Goal: Contribute content

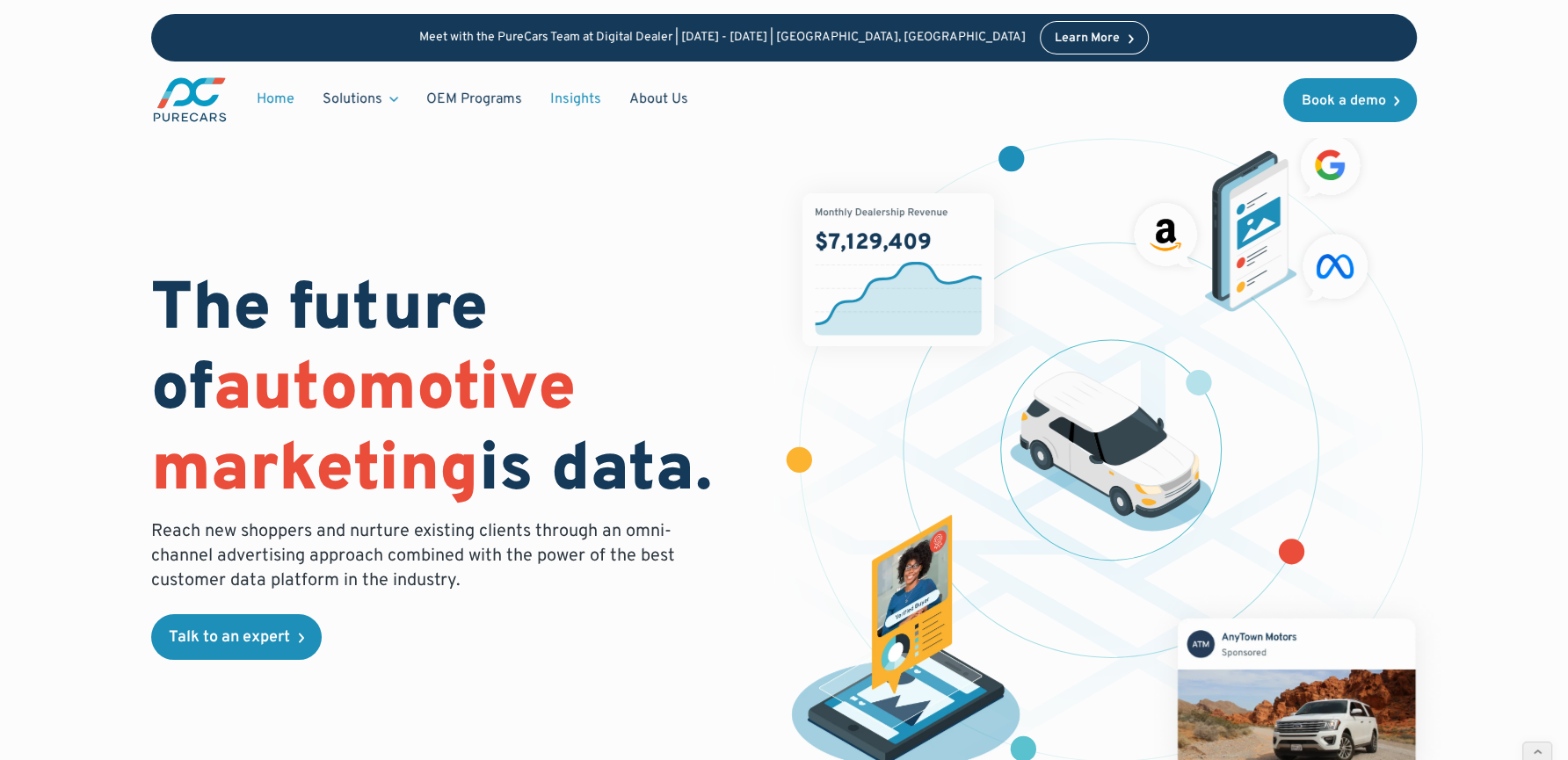
click at [561, 102] on link "Insights" at bounding box center [575, 99] width 79 height 33
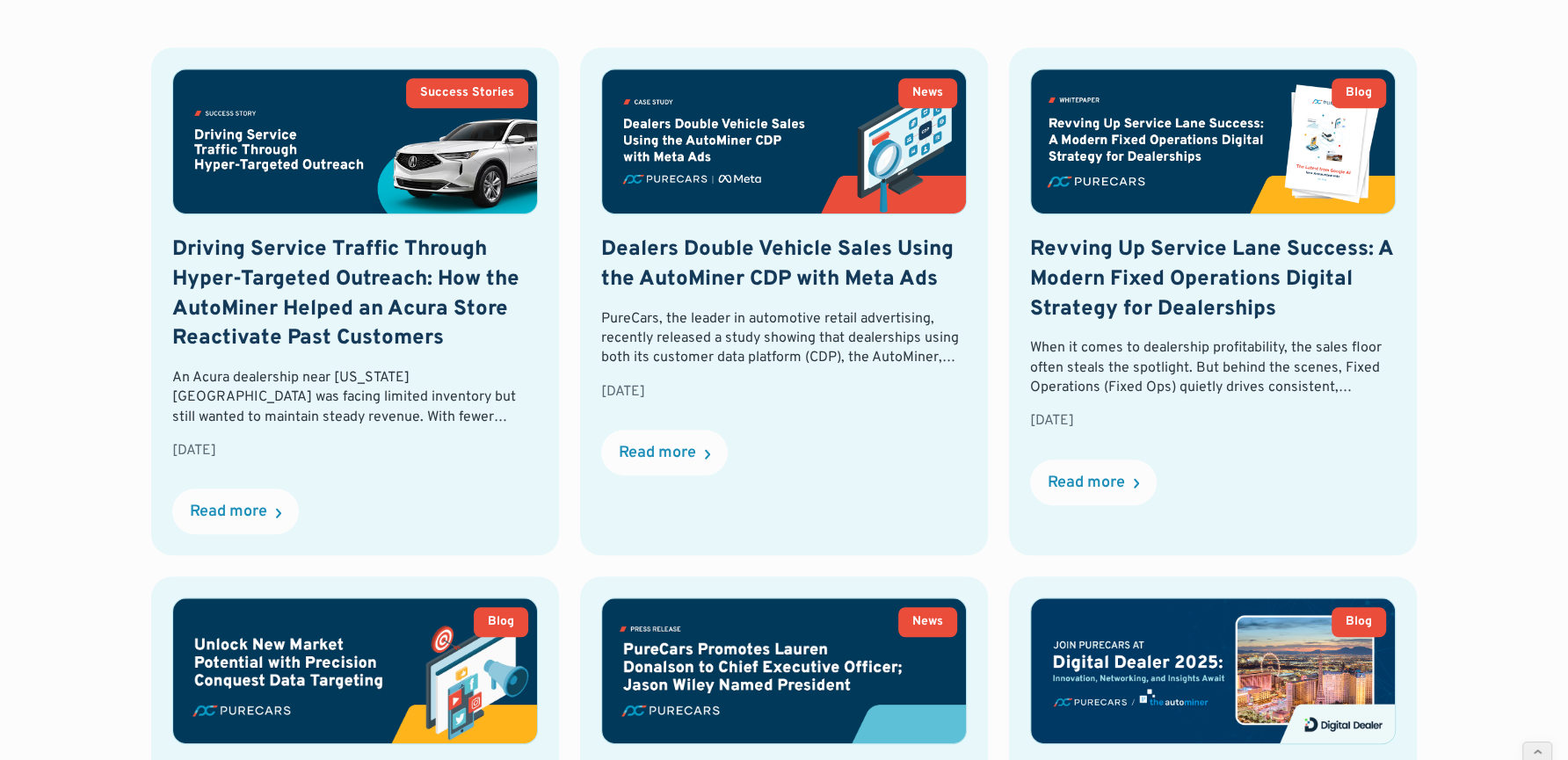
scroll to position [933, 0]
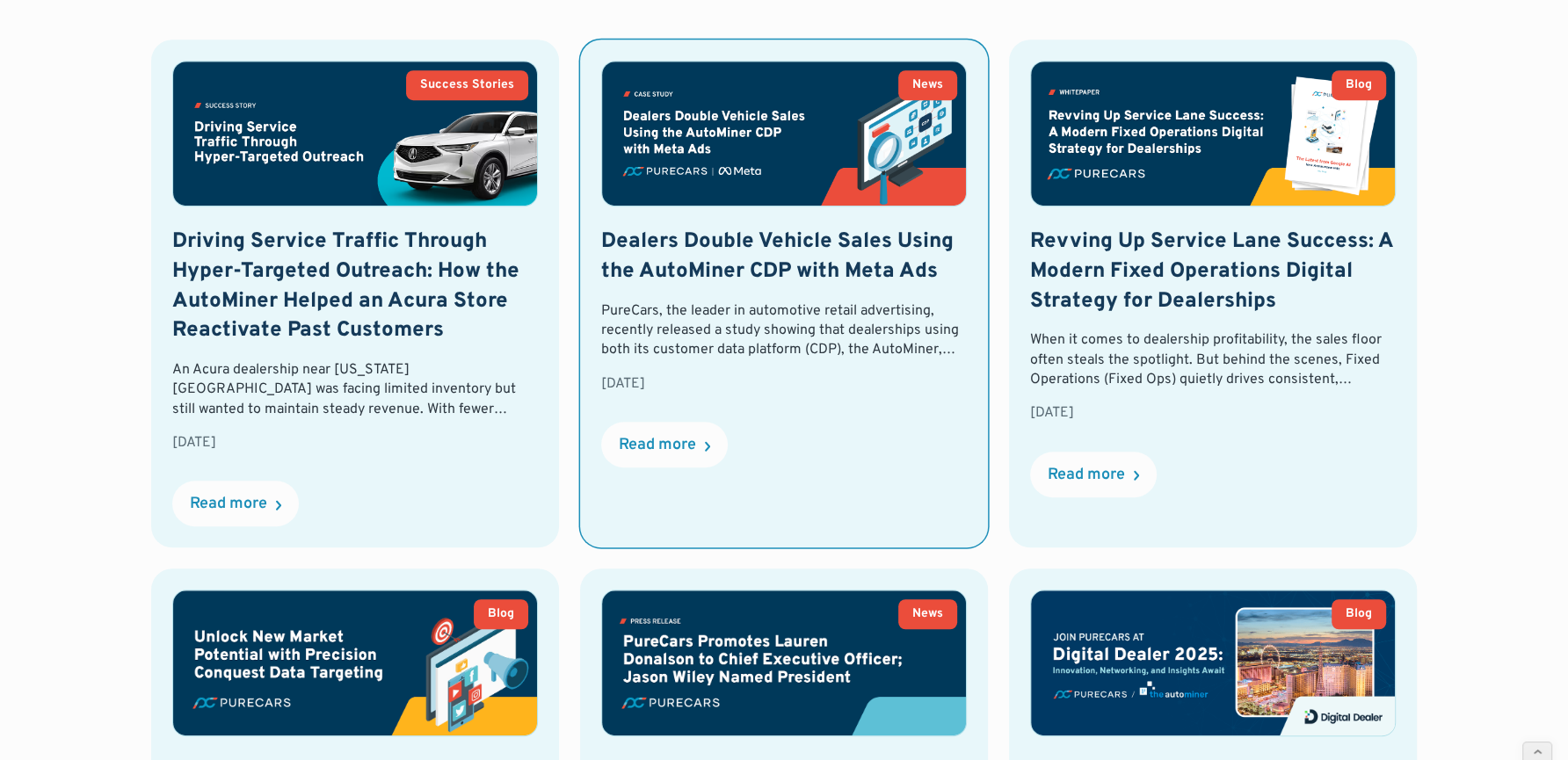
click at [738, 137] on img at bounding box center [784, 133] width 364 height 144
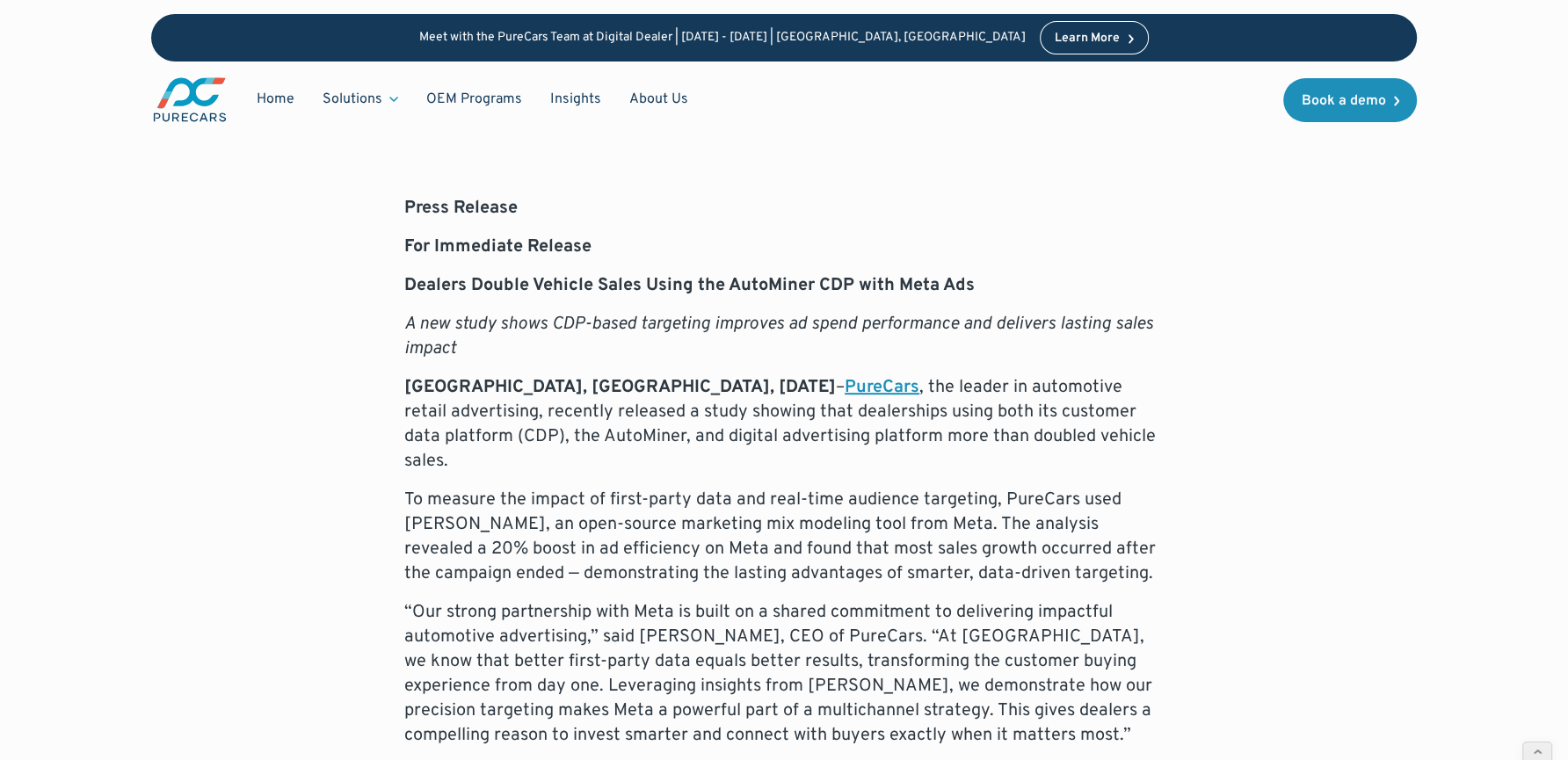
scroll to position [771, 0]
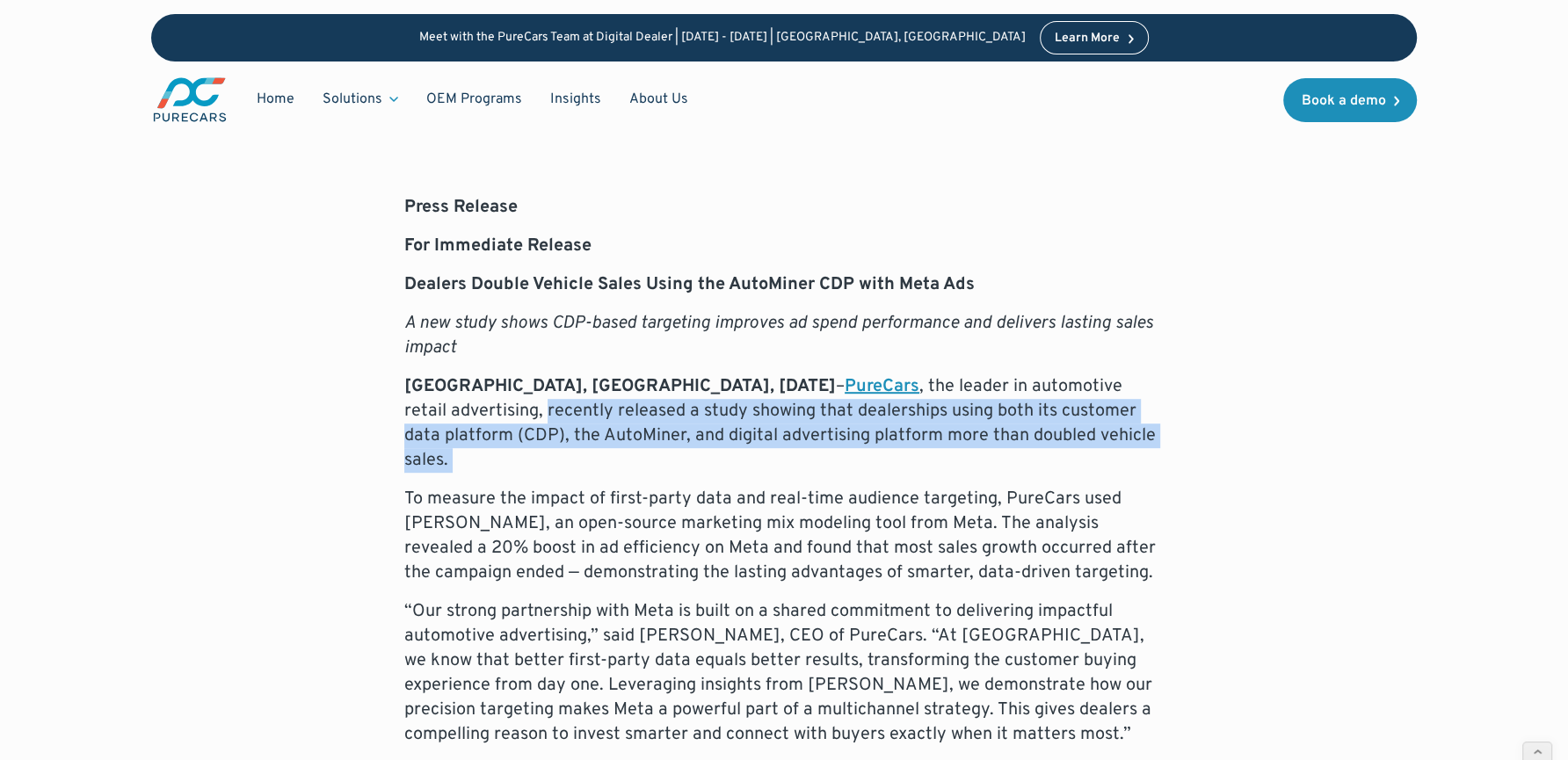
drag, startPoint x: 407, startPoint y: 408, endPoint x: 1071, endPoint y: 448, distance: 665.2
copy p "recently released a study showing that dealerships using both its customer data…"
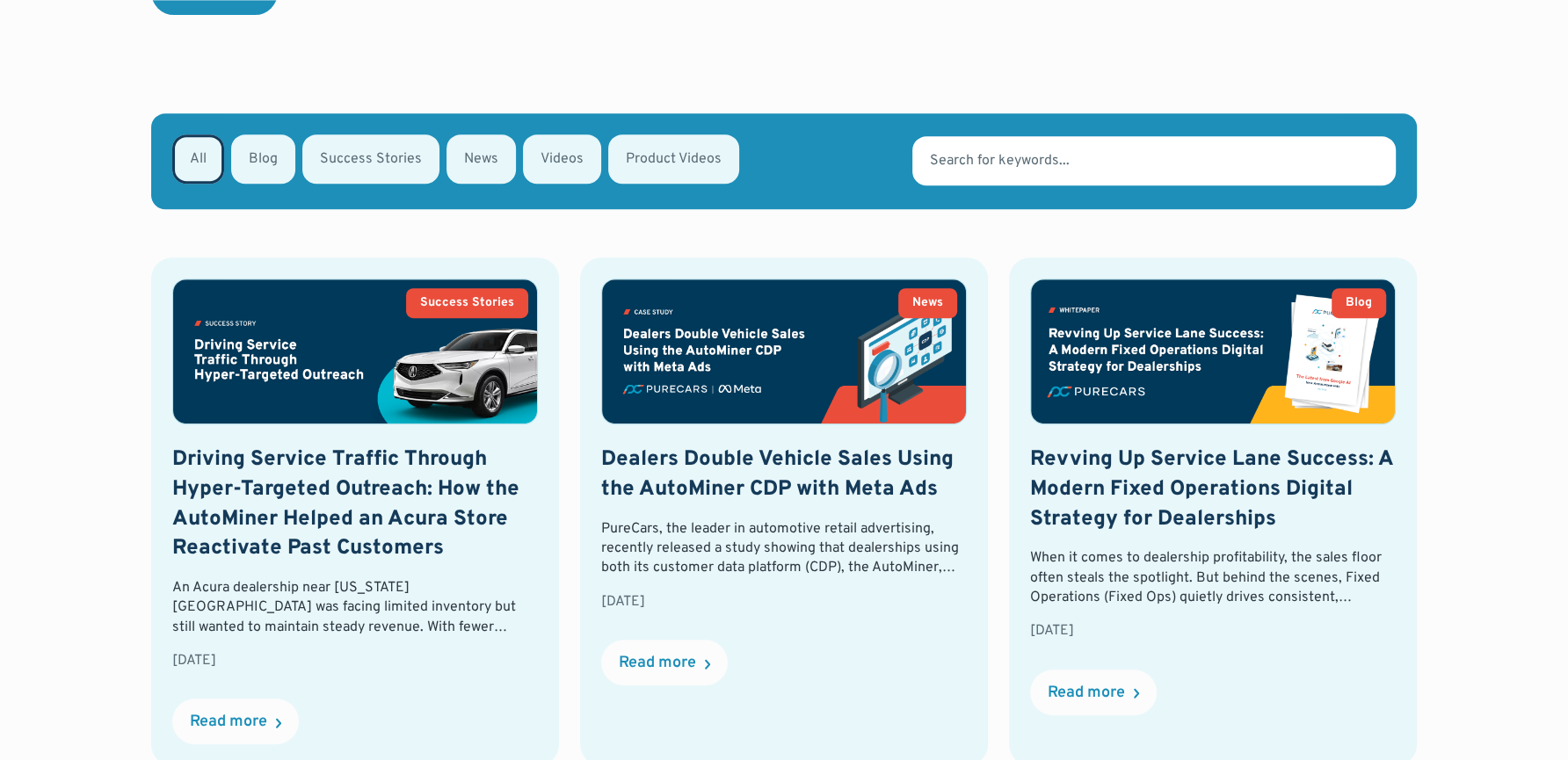
scroll to position [803, 0]
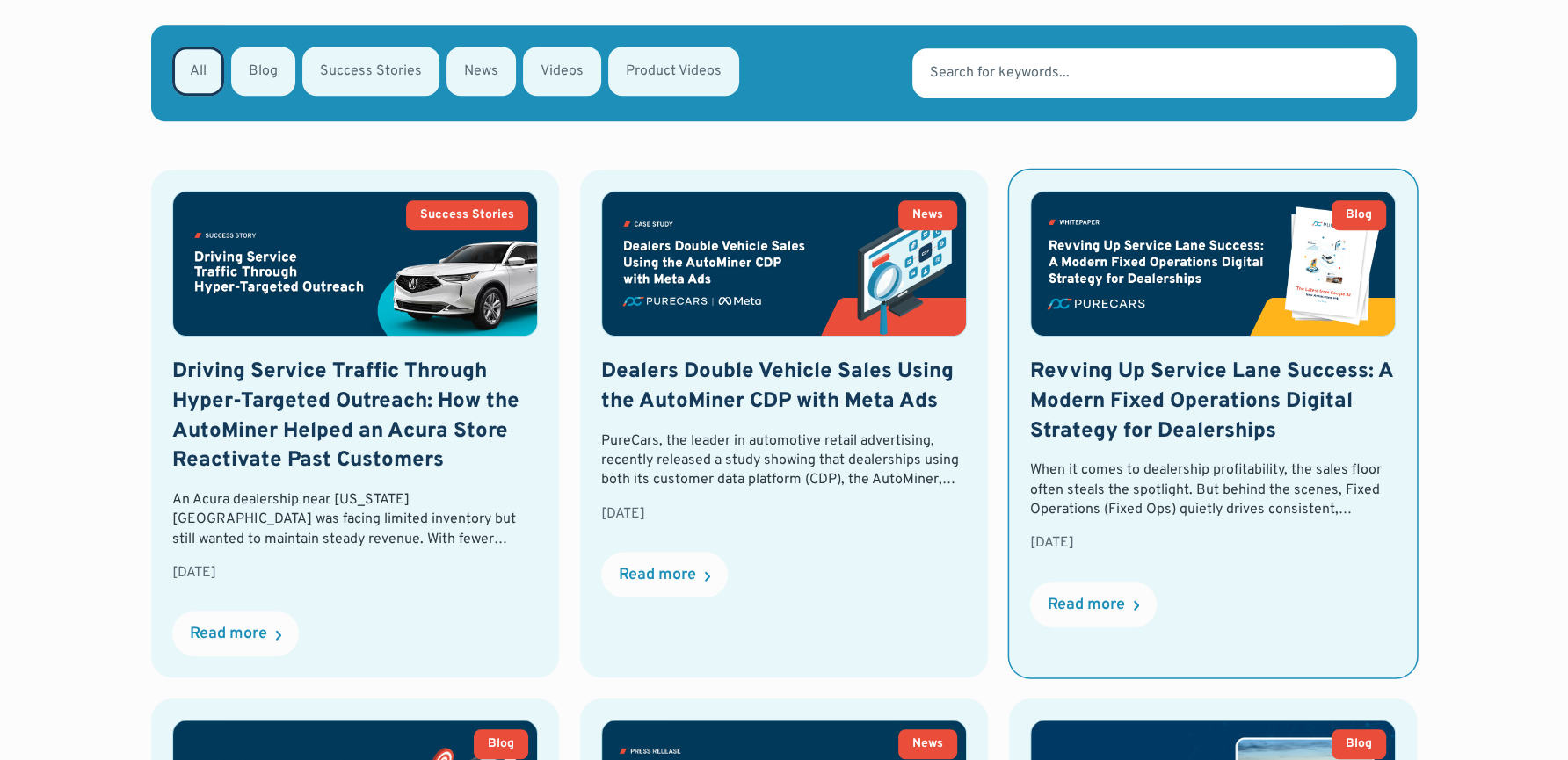
click at [1134, 353] on link "Blog Revving Up Service Lane Success: A Modern Fixed Operations Digital Strateg…" at bounding box center [1212, 424] width 408 height 508
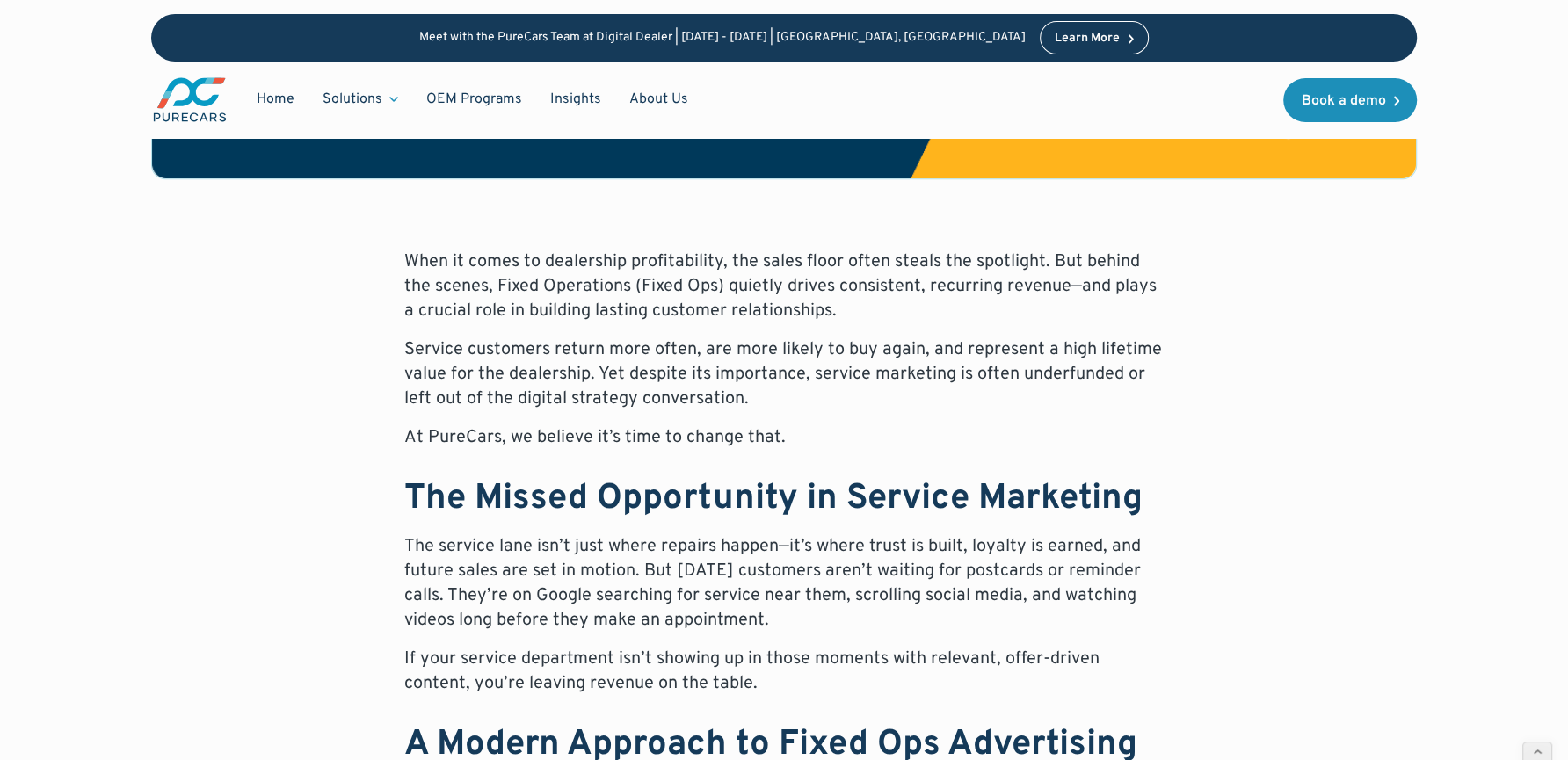
scroll to position [709, 0]
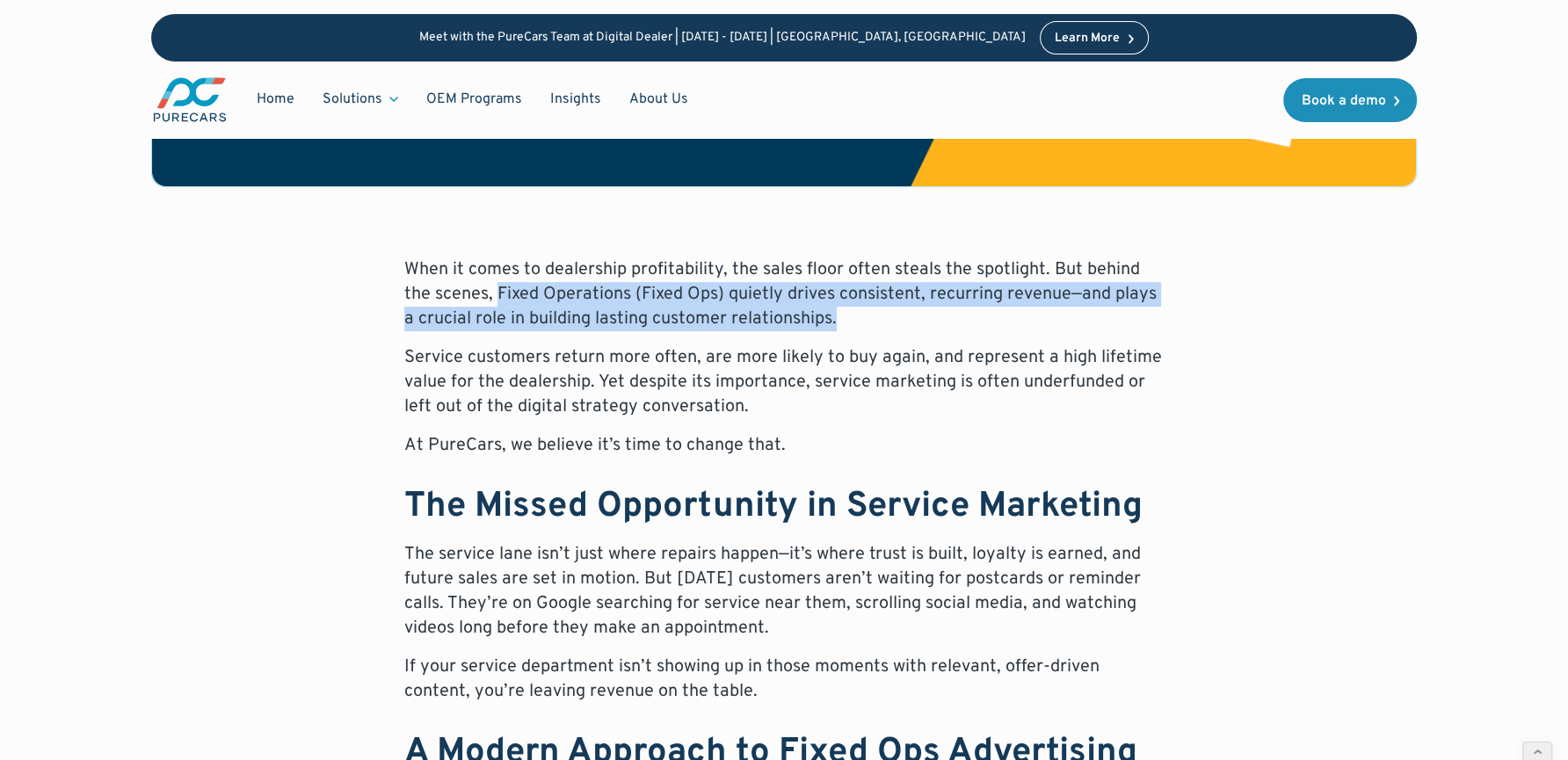
drag, startPoint x: 467, startPoint y: 290, endPoint x: 844, endPoint y: 320, distance: 378.2
click at [844, 320] on p "When it comes to dealership profitability, the sales floor often steals the spo…" at bounding box center [784, 294] width 760 height 74
copy p "Fixed Operations (Fixed Ops) quietly drives consistent, recurring revenue—and p…"
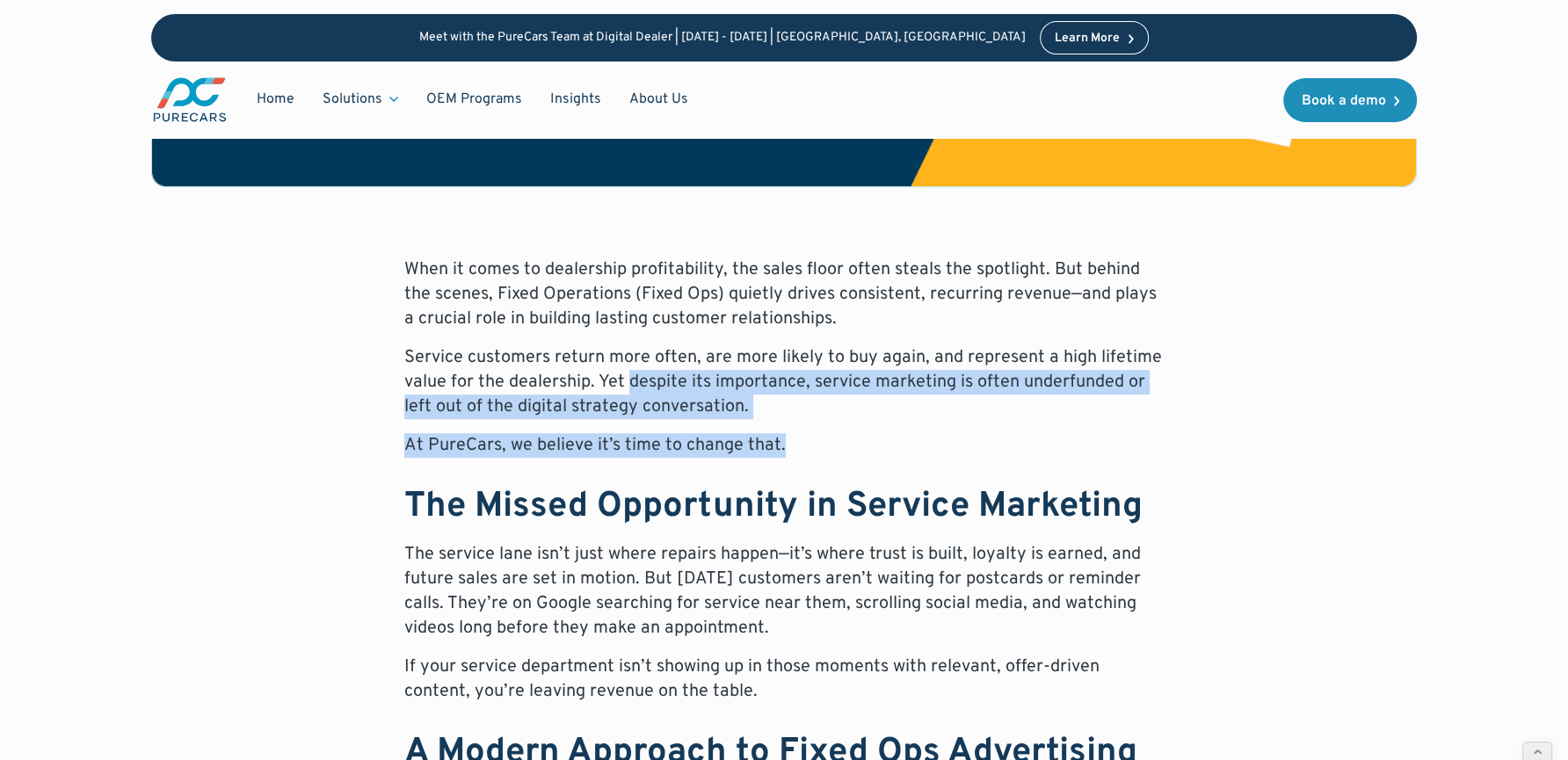
drag, startPoint x: 627, startPoint y: 382, endPoint x: 804, endPoint y: 436, distance: 185.1
copy div "despite its importance, service marketing is often underfunded or left out of t…"
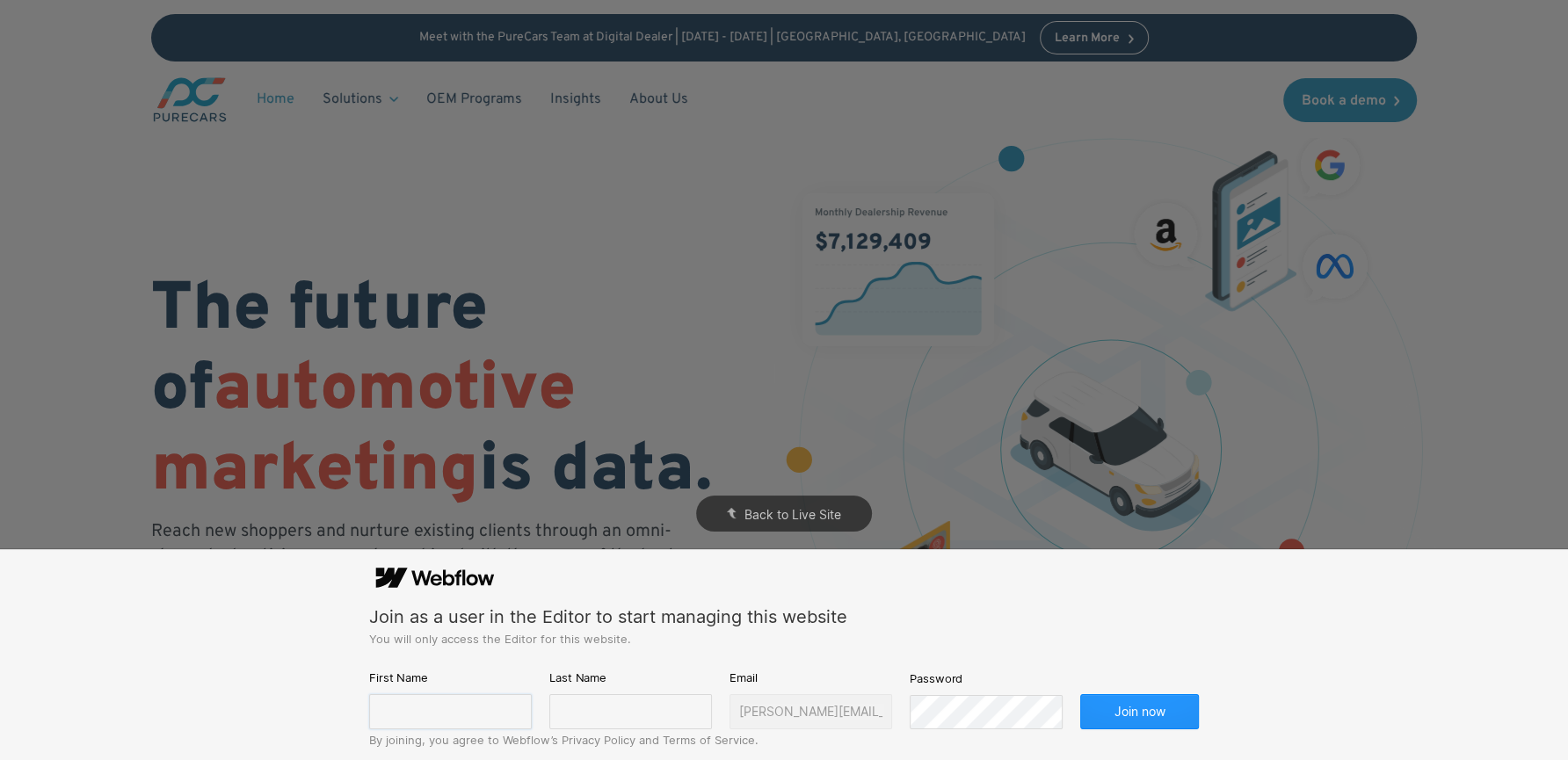
click at [449, 710] on input "text" at bounding box center [450, 711] width 162 height 35
type input "[PERSON_NAME]"
click at [593, 718] on input "text" at bounding box center [630, 711] width 162 height 35
type input "[PERSON_NAME]"
click at [1157, 716] on button "Join now" at bounding box center [1139, 711] width 118 height 35
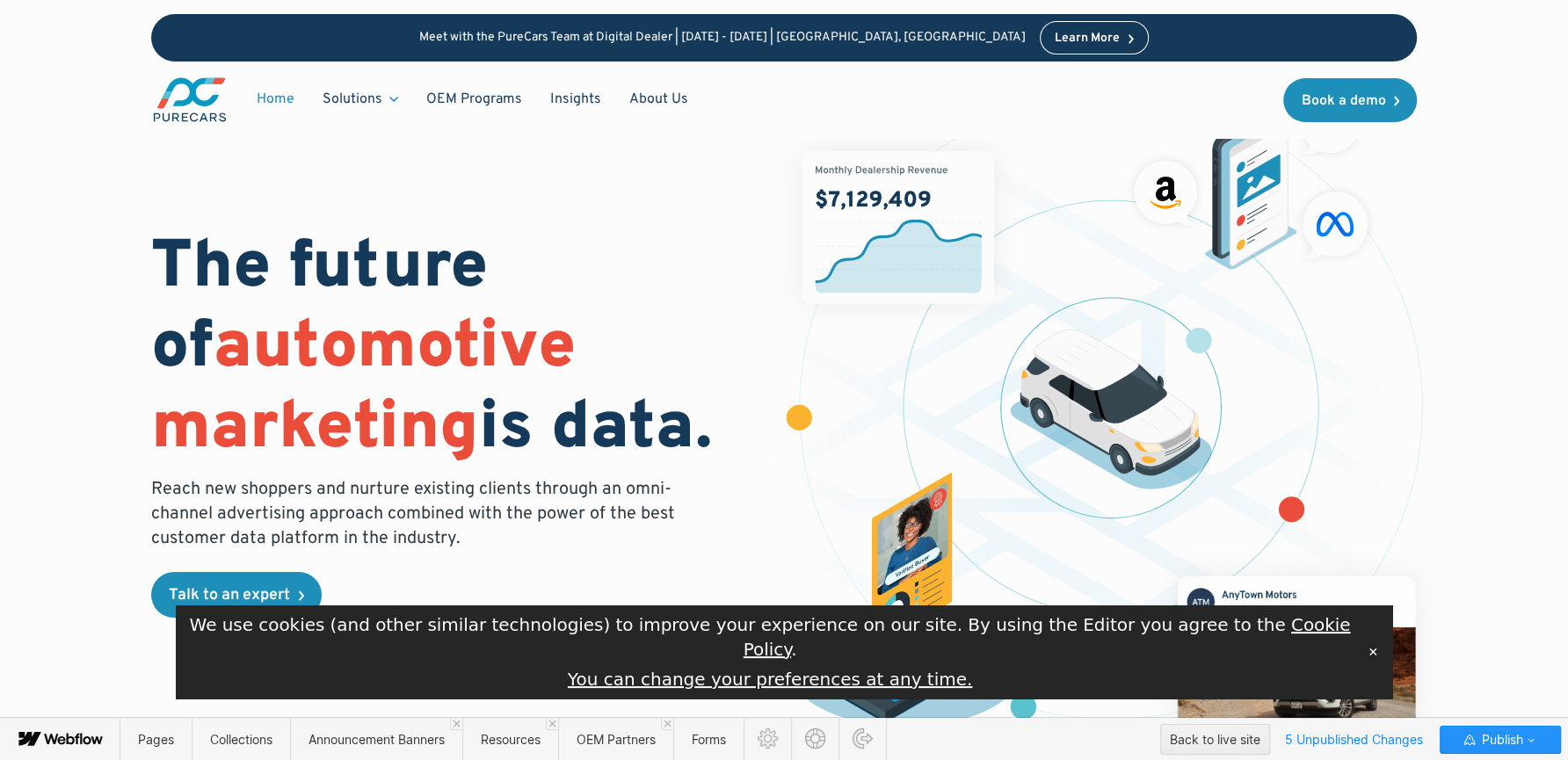
click at [1376, 661] on button "✕" at bounding box center [1372, 652] width 25 height 27
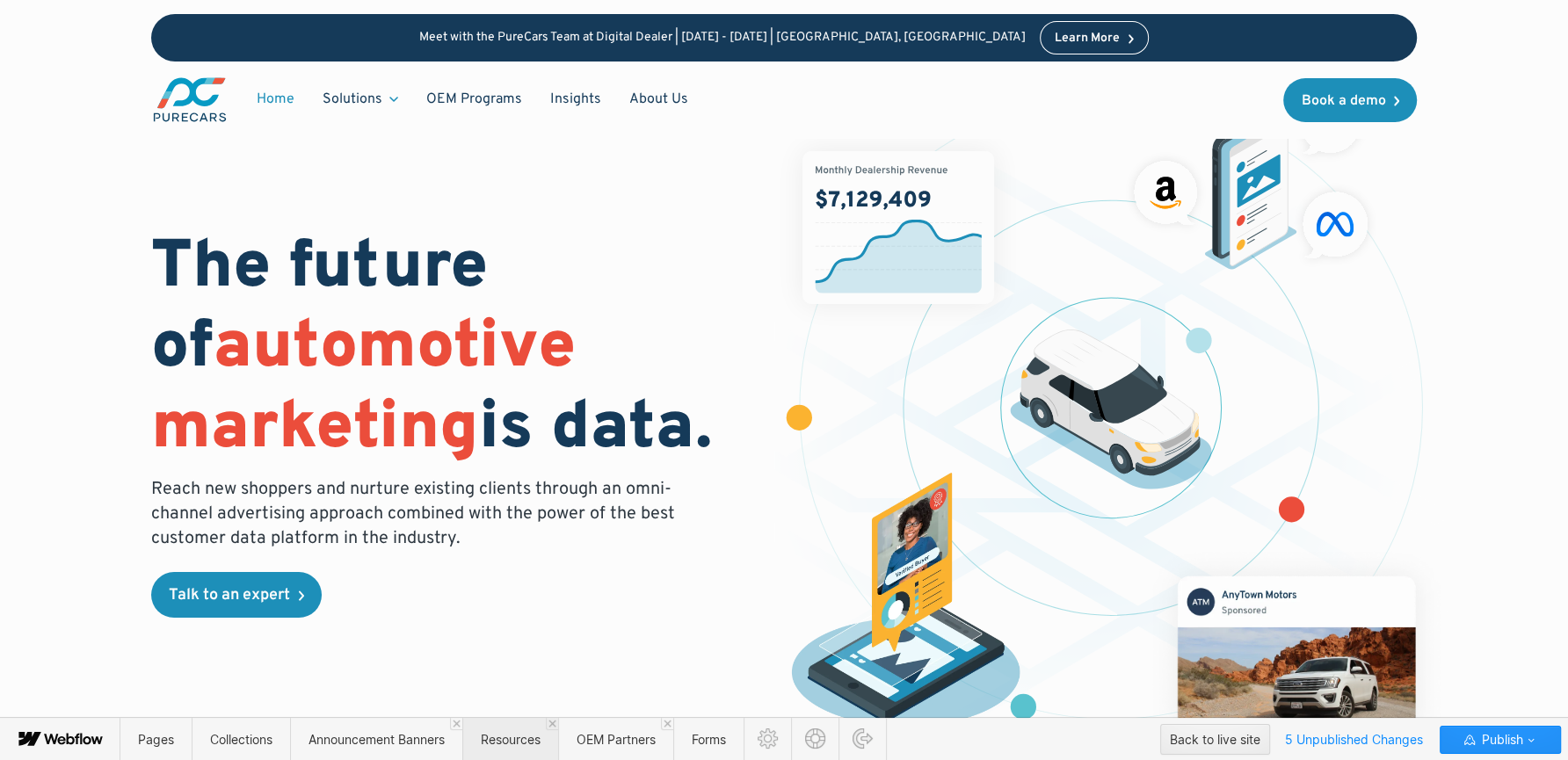
click at [515, 741] on span "Resources" at bounding box center [511, 740] width 60 height 15
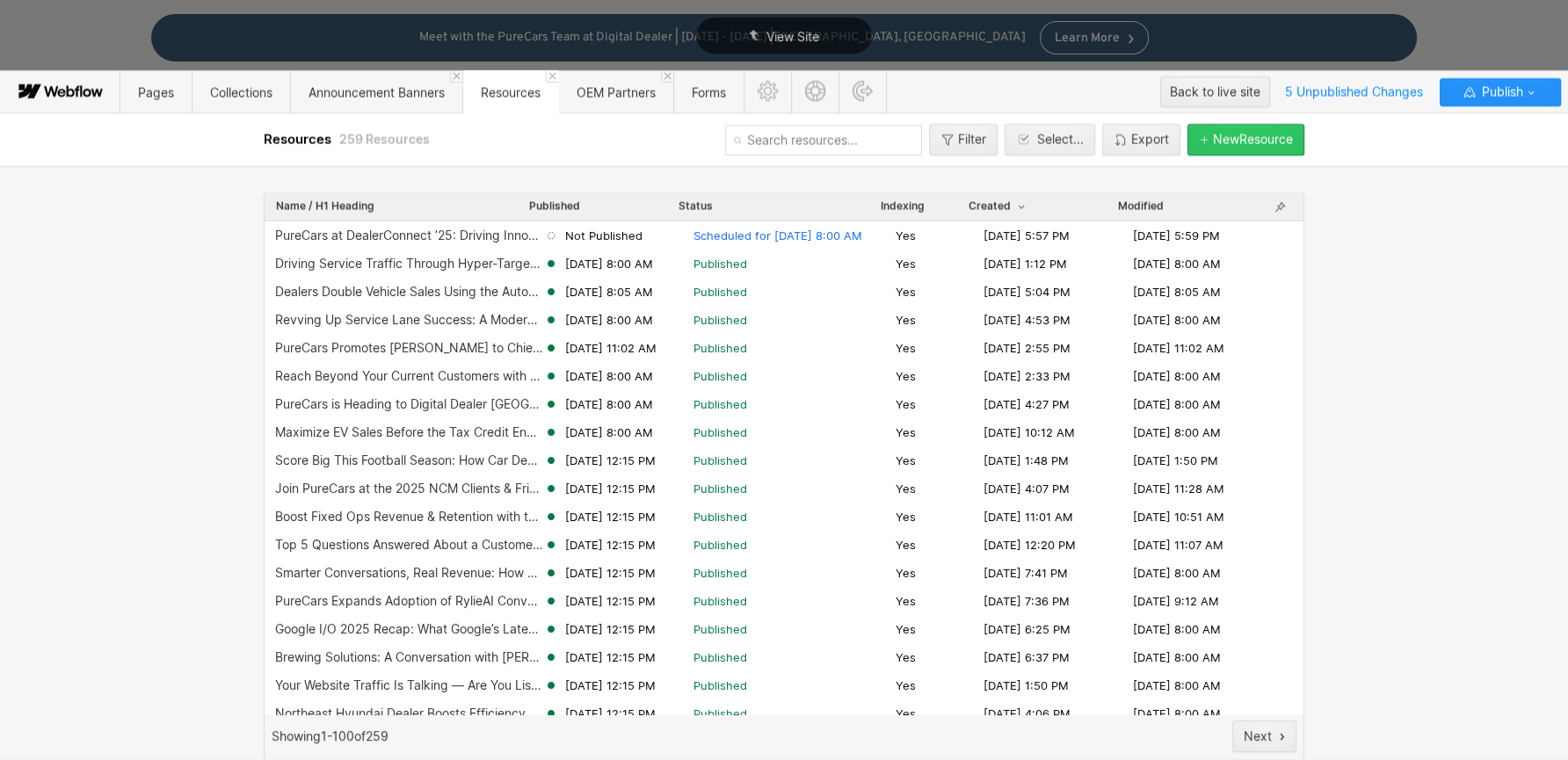
click at [1244, 144] on div "New Resource" at bounding box center [1253, 139] width 80 height 14
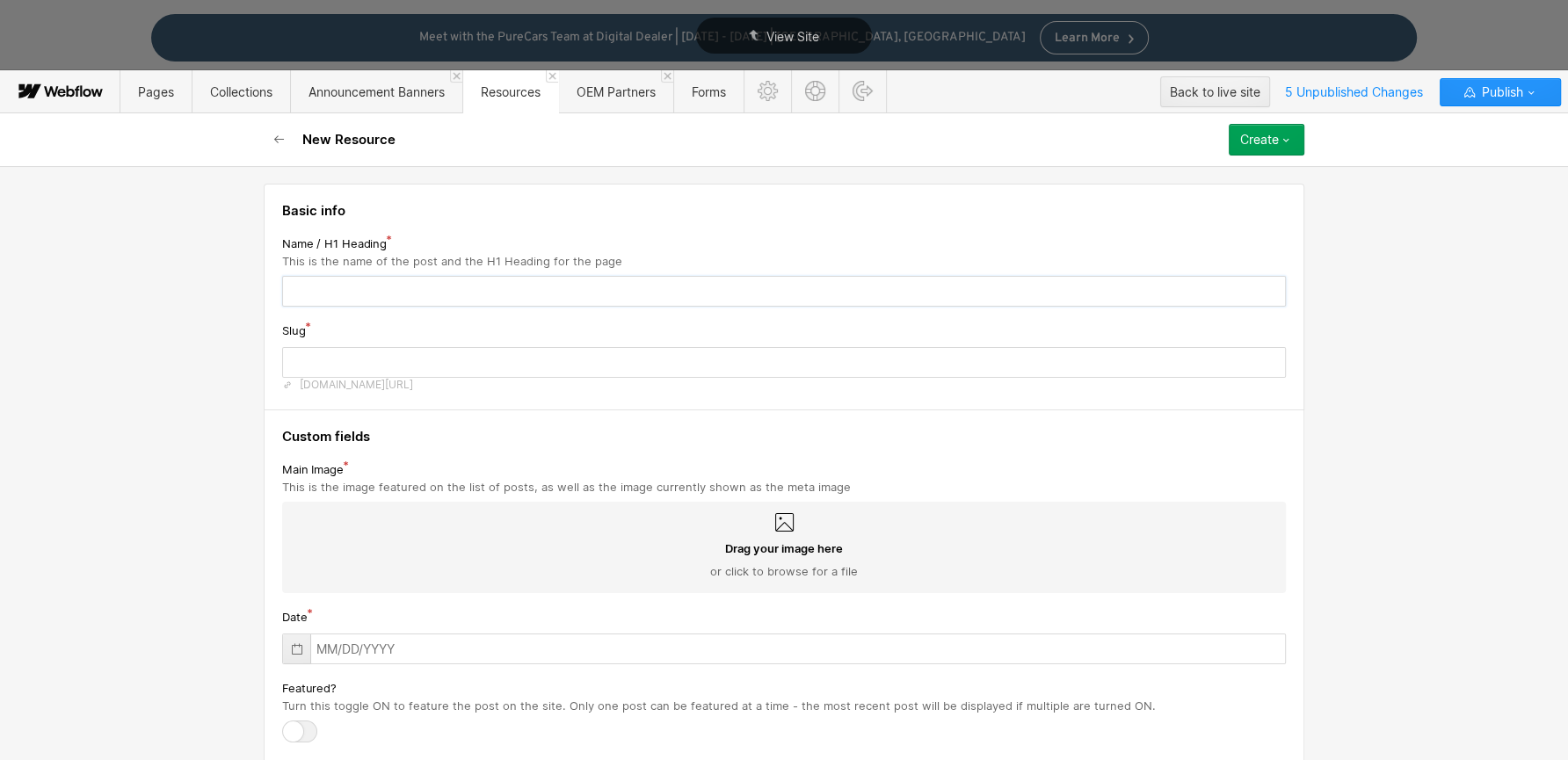
click at [481, 288] on input "text" at bounding box center [784, 291] width 1004 height 31
paste input "PureCars to Spotlight AI Innovation at Modern Retailing Conference 2025"
type input "PureCars to Spotlight AI Innovation at Modern Retailing Conference 2025"
type input "purecars-to-spotlight-ai-innovation-at-modern-retailing-conference-2025"
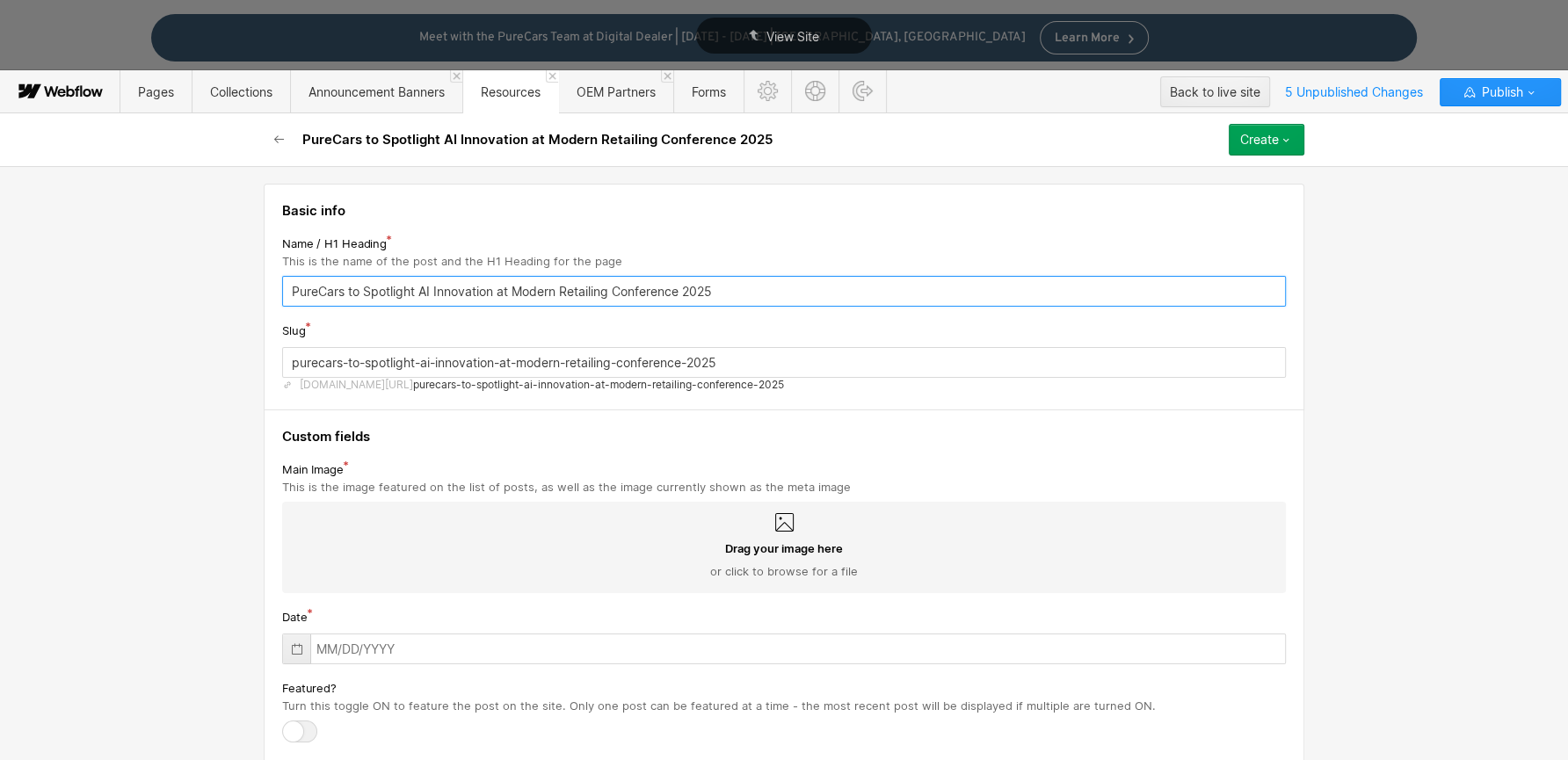
type input "PureCars to Spotlight AI Innovation at Modern Retailing Conference 2025"
click at [782, 540] on span "Drag your image here" at bounding box center [784, 548] width 117 height 16
click at [0, 0] on input "Drag your image here or click to browse for a file" at bounding box center [0, 0] width 0 height 0
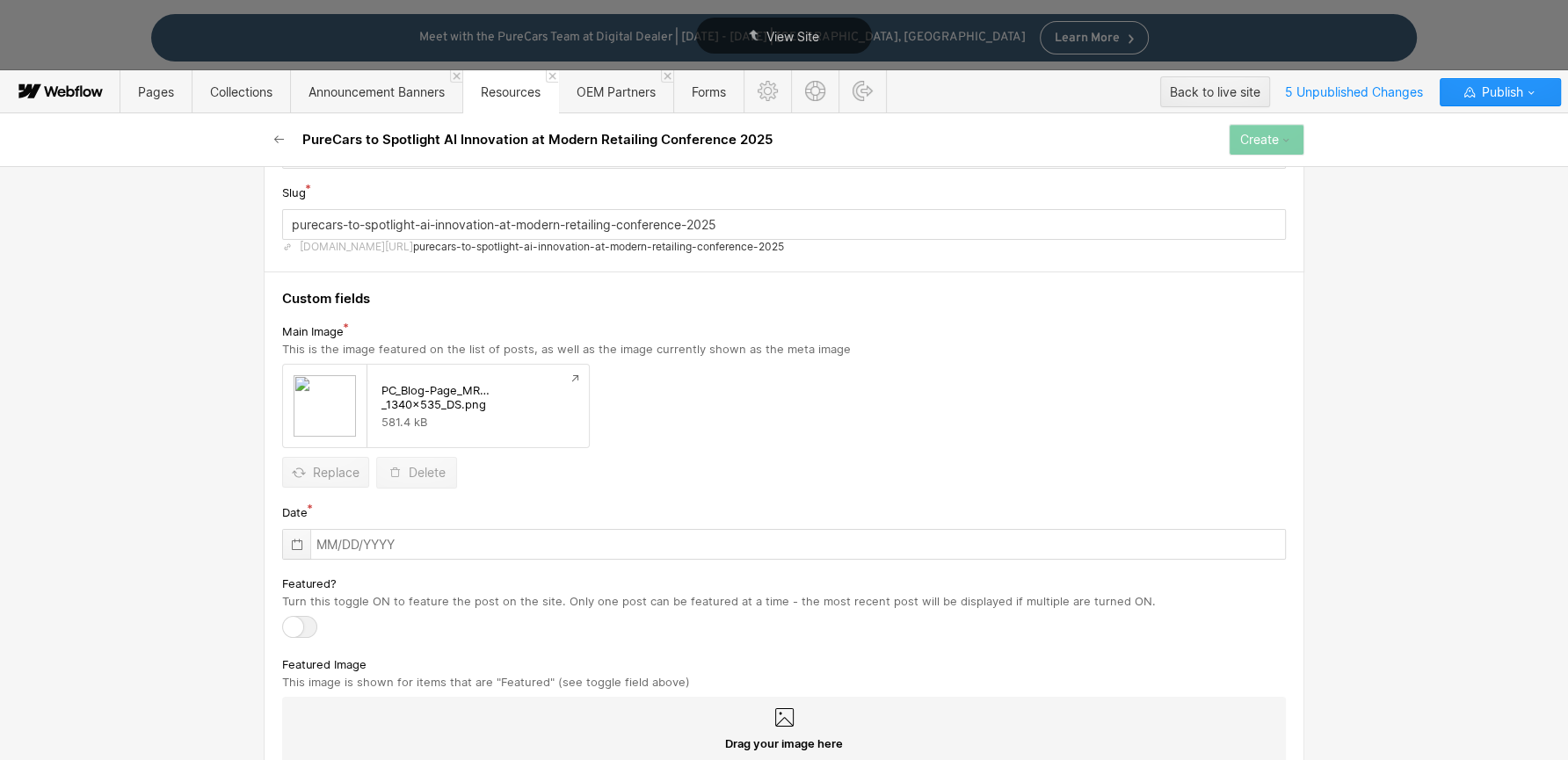
click at [305, 540] on div at bounding box center [296, 544] width 28 height 29
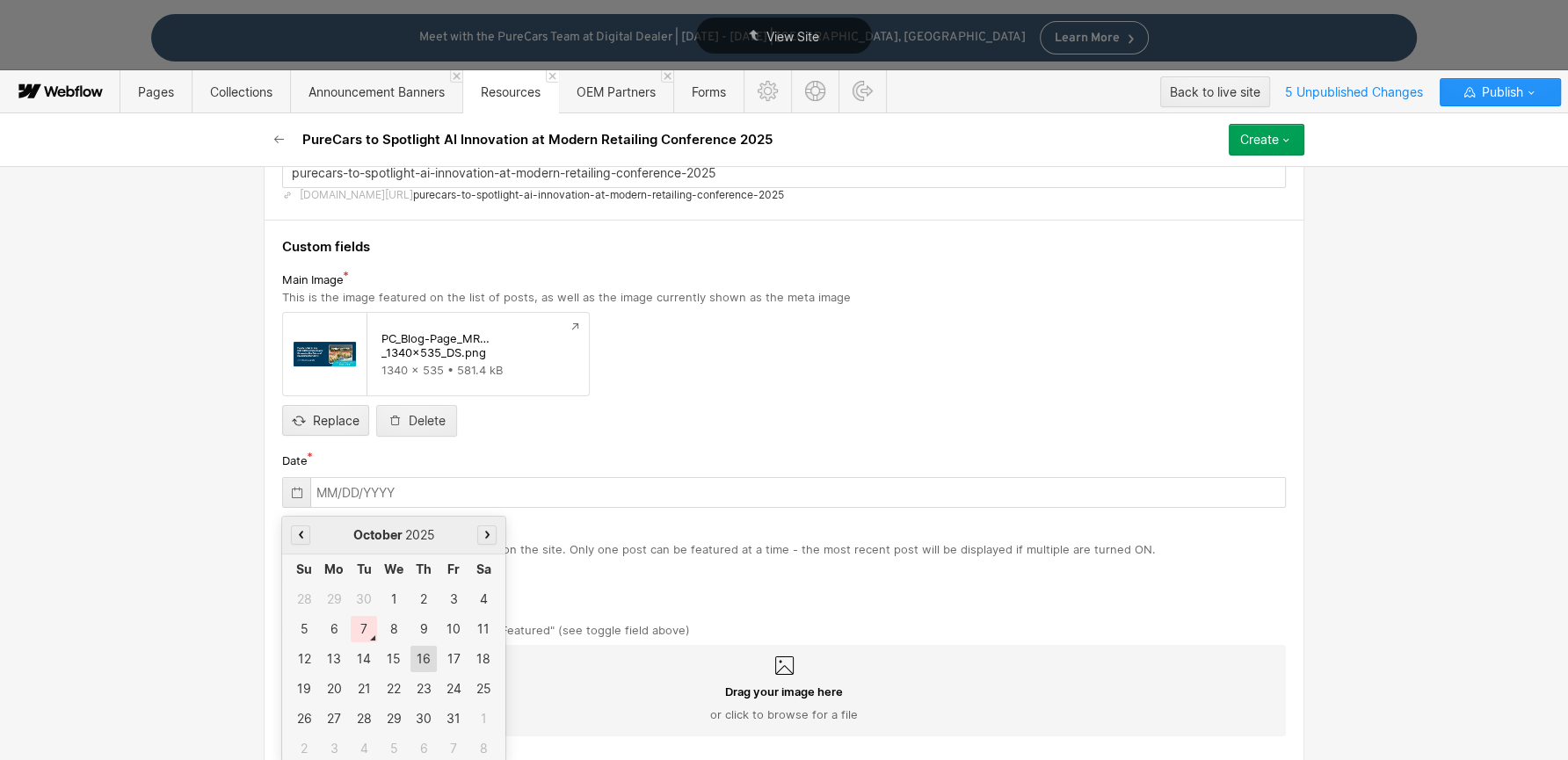
click at [415, 658] on div "16" at bounding box center [424, 660] width 27 height 27
type input "[DATE]"
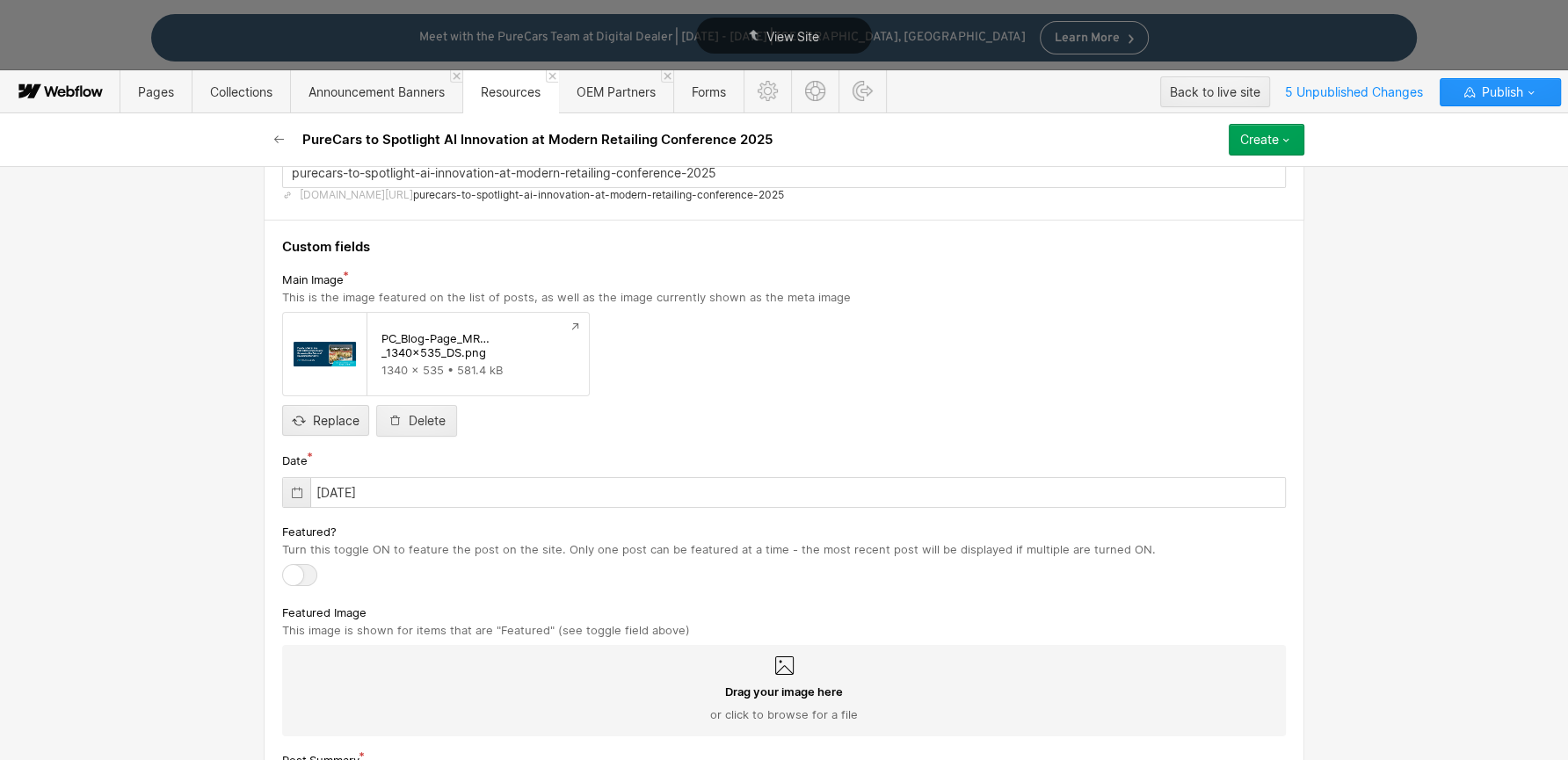
click at [305, 572] on div at bounding box center [300, 575] width 35 height 22
click at [0, 0] on input "checkbox" at bounding box center [0, 0] width 0 height 0
click at [780, 684] on span "Drag your image here" at bounding box center [784, 691] width 117 height 16
click at [0, 0] on input "Drag your image here or click to browse for a file" at bounding box center [0, 0] width 0 height 0
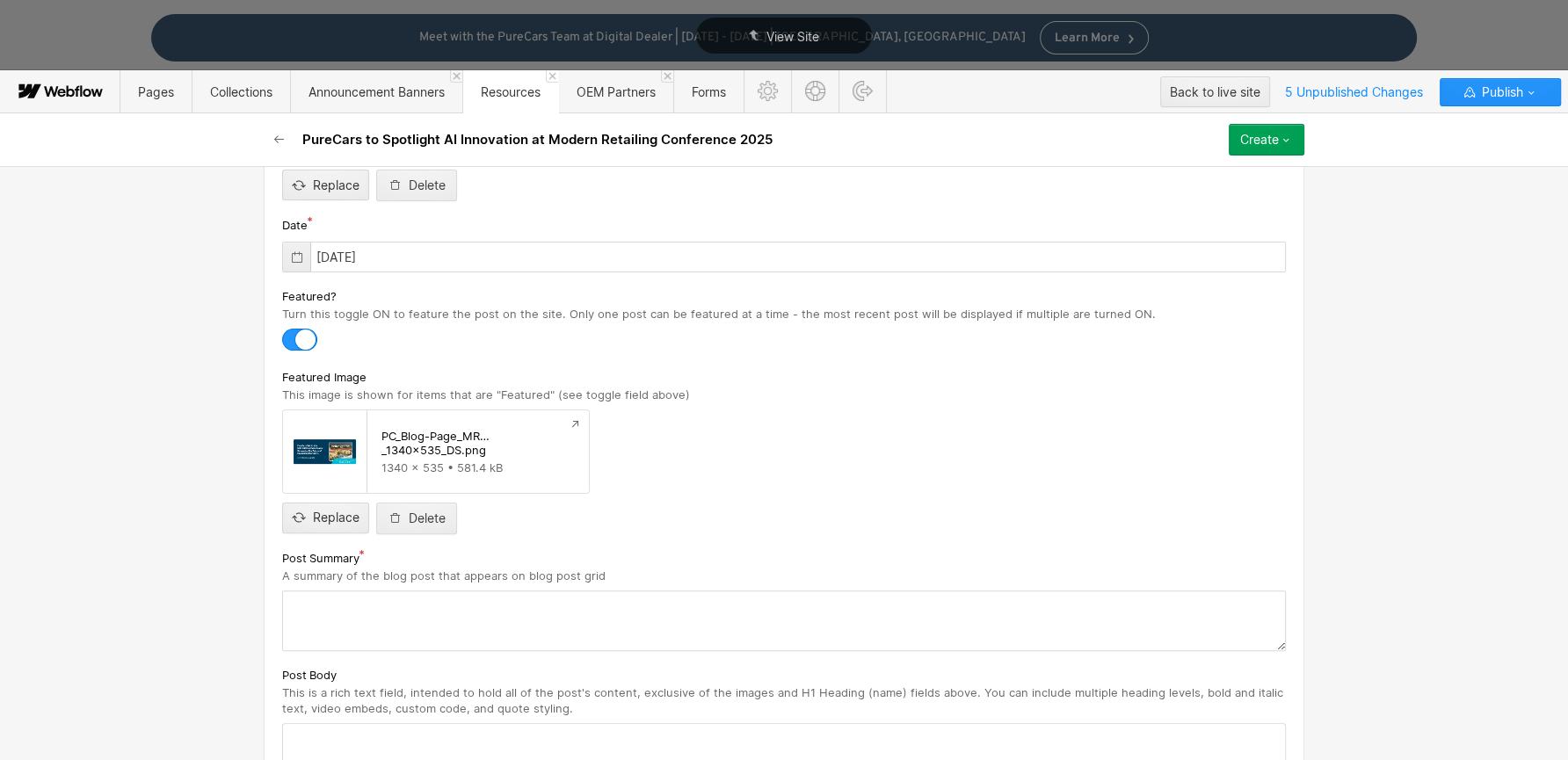
scroll to position [533, 0]
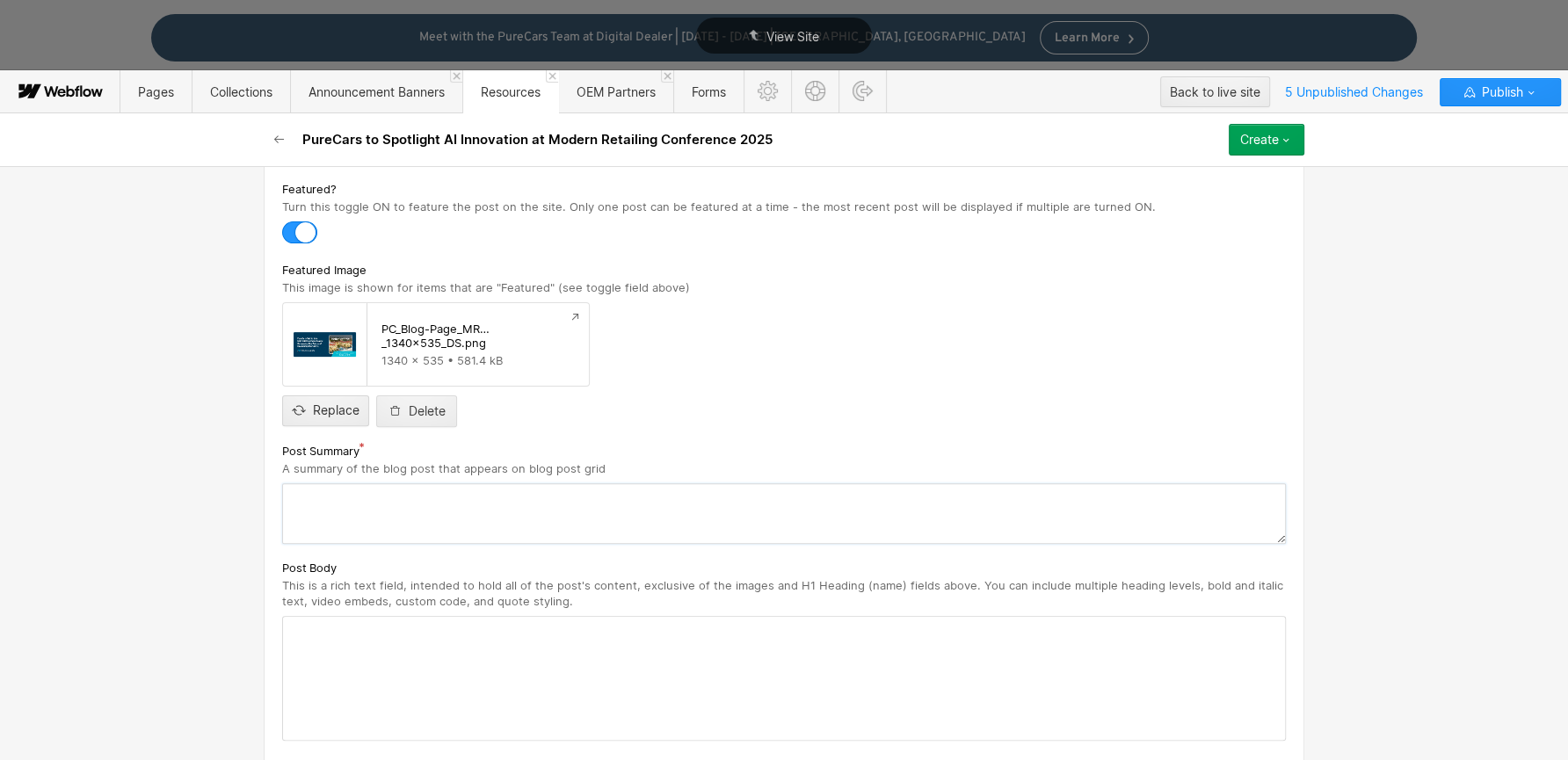
click at [391, 536] on textarea at bounding box center [784, 514] width 1004 height 61
paste textarea "This November, PureCars is heading to [GEOGRAPHIC_DATA], [US_STATE], for one of…"
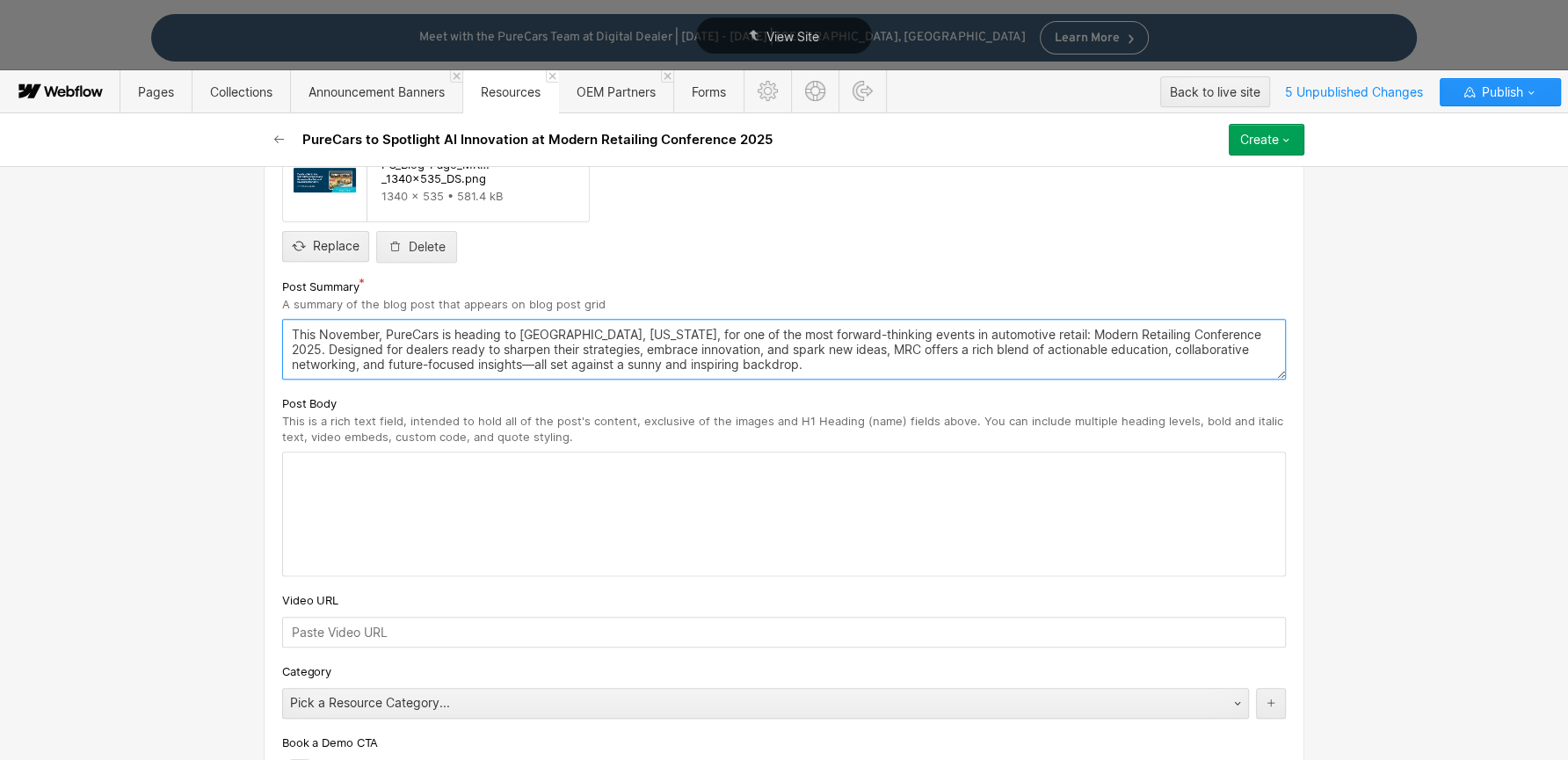
scroll to position [710, 0]
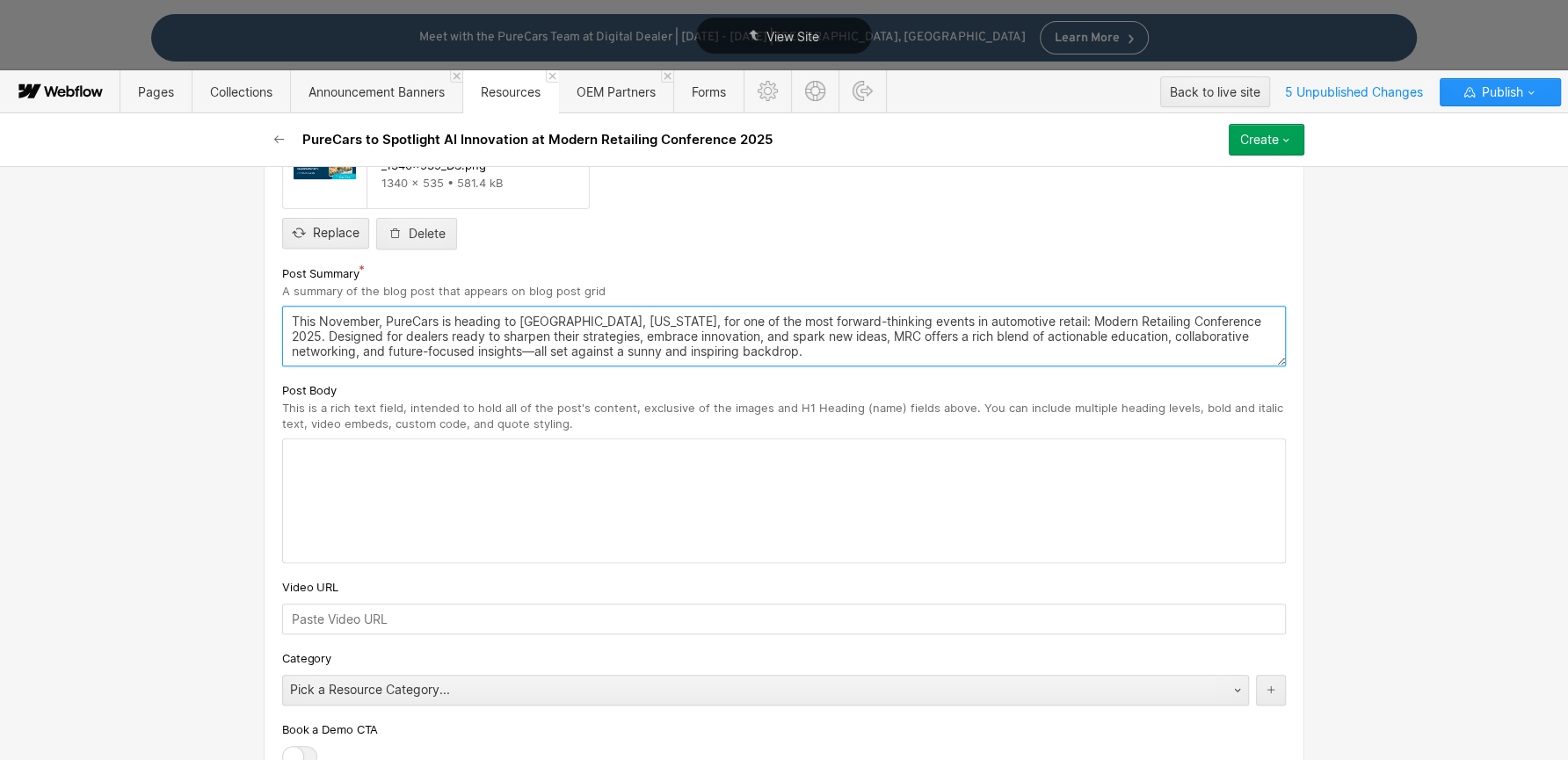
type textarea "This November, PureCars is heading to [GEOGRAPHIC_DATA], [US_STATE], for one of…"
click at [412, 472] on div at bounding box center [784, 500] width 1002 height 123
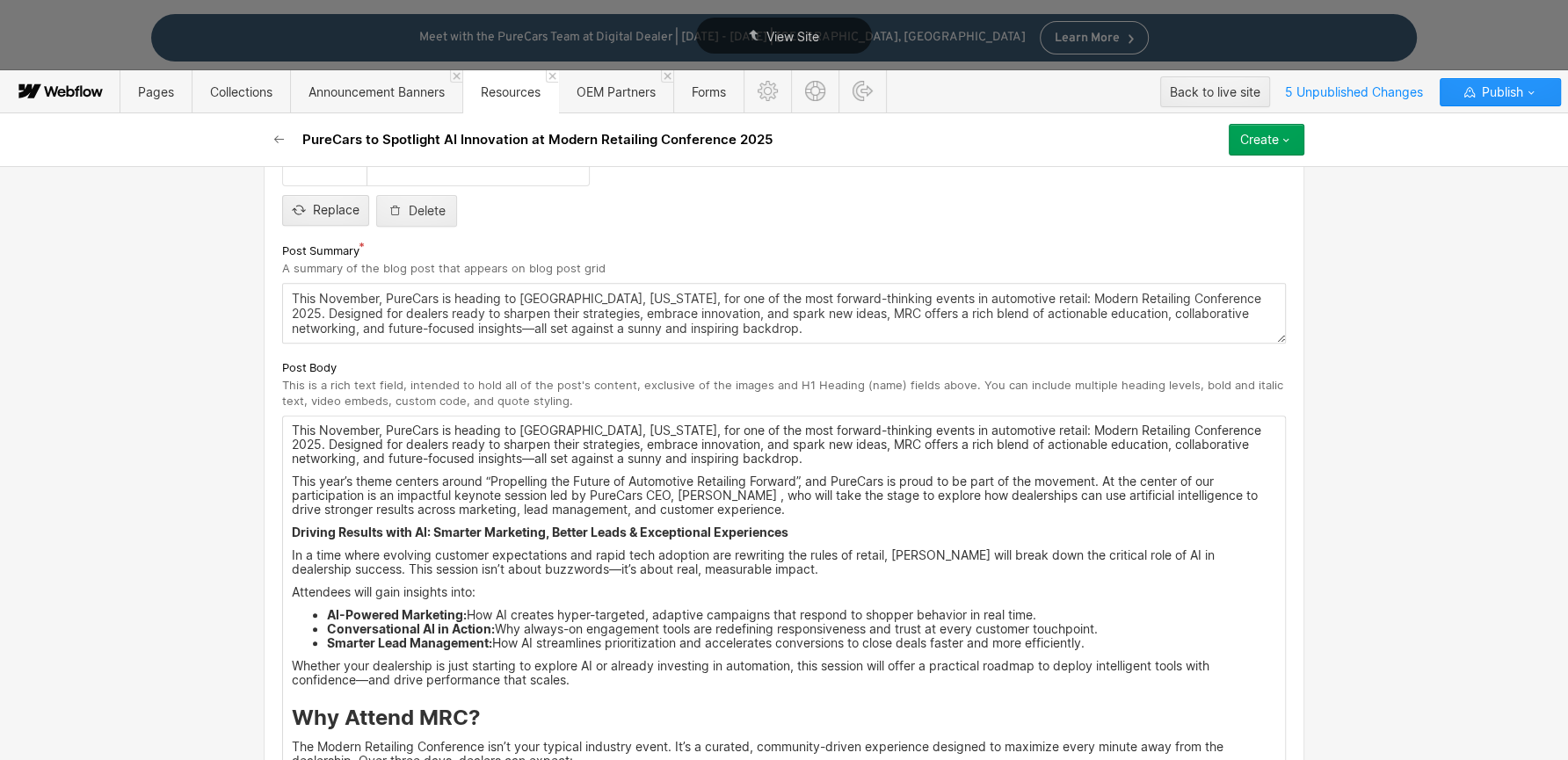
scroll to position [822, 0]
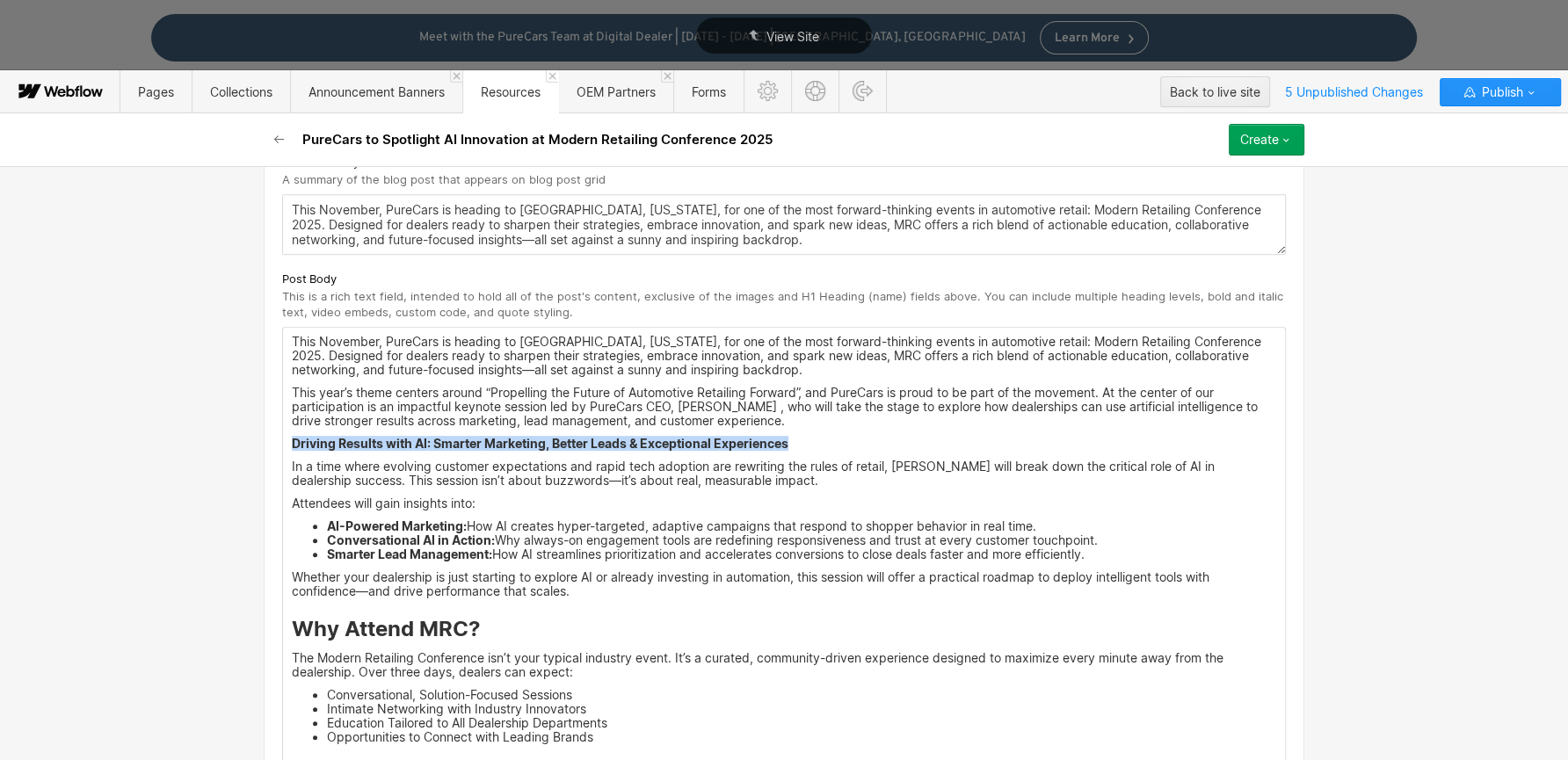
drag, startPoint x: 811, startPoint y: 436, endPoint x: 279, endPoint y: 433, distance: 532.0
click at [610, 412] on div at bounding box center [607, 409] width 33 height 28
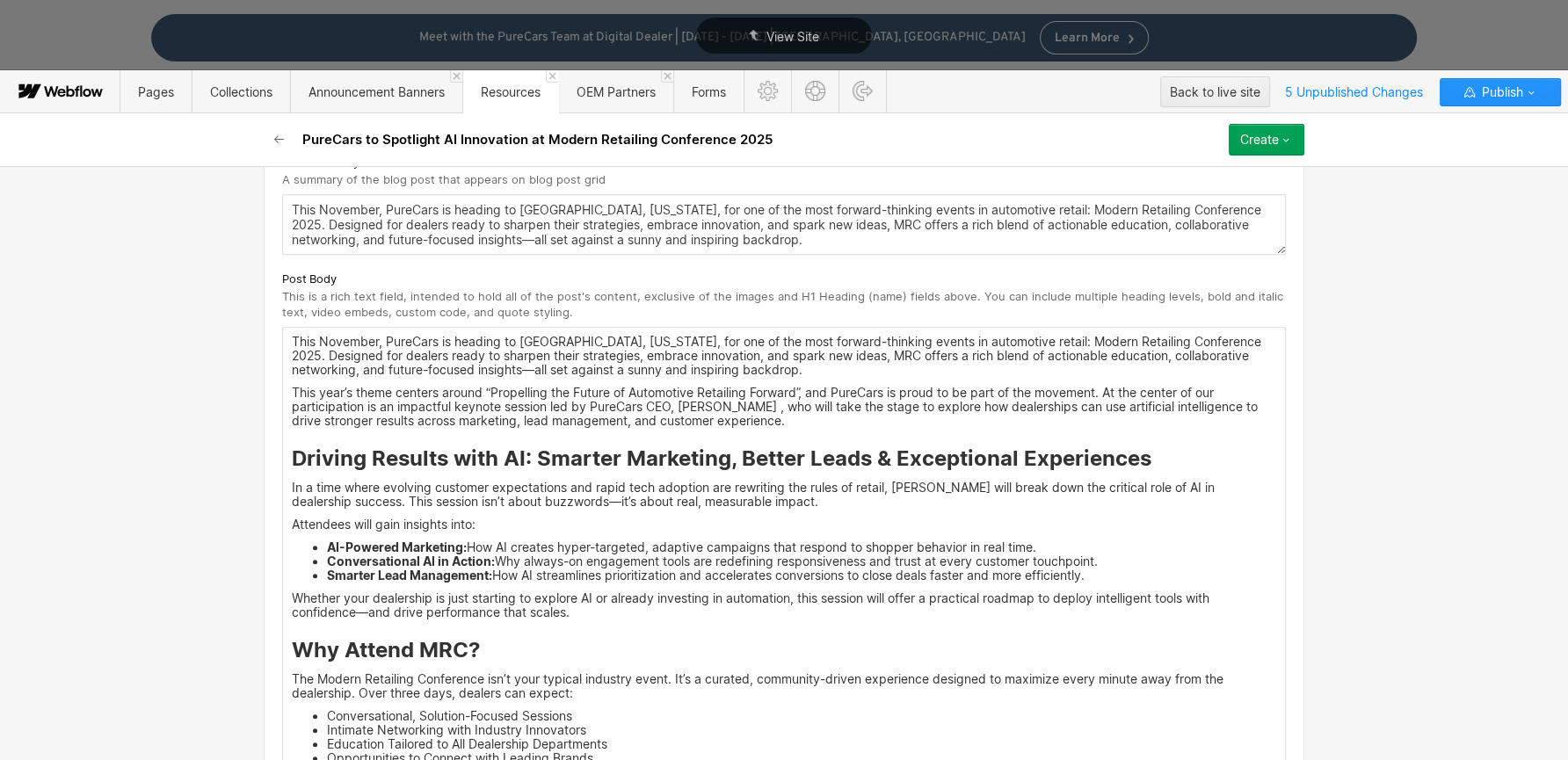
click at [408, 645] on strong "Why Attend MRC?" at bounding box center [387, 650] width 189 height 26
click at [470, 642] on strong "Why Attend MRC?" at bounding box center [387, 650] width 189 height 26
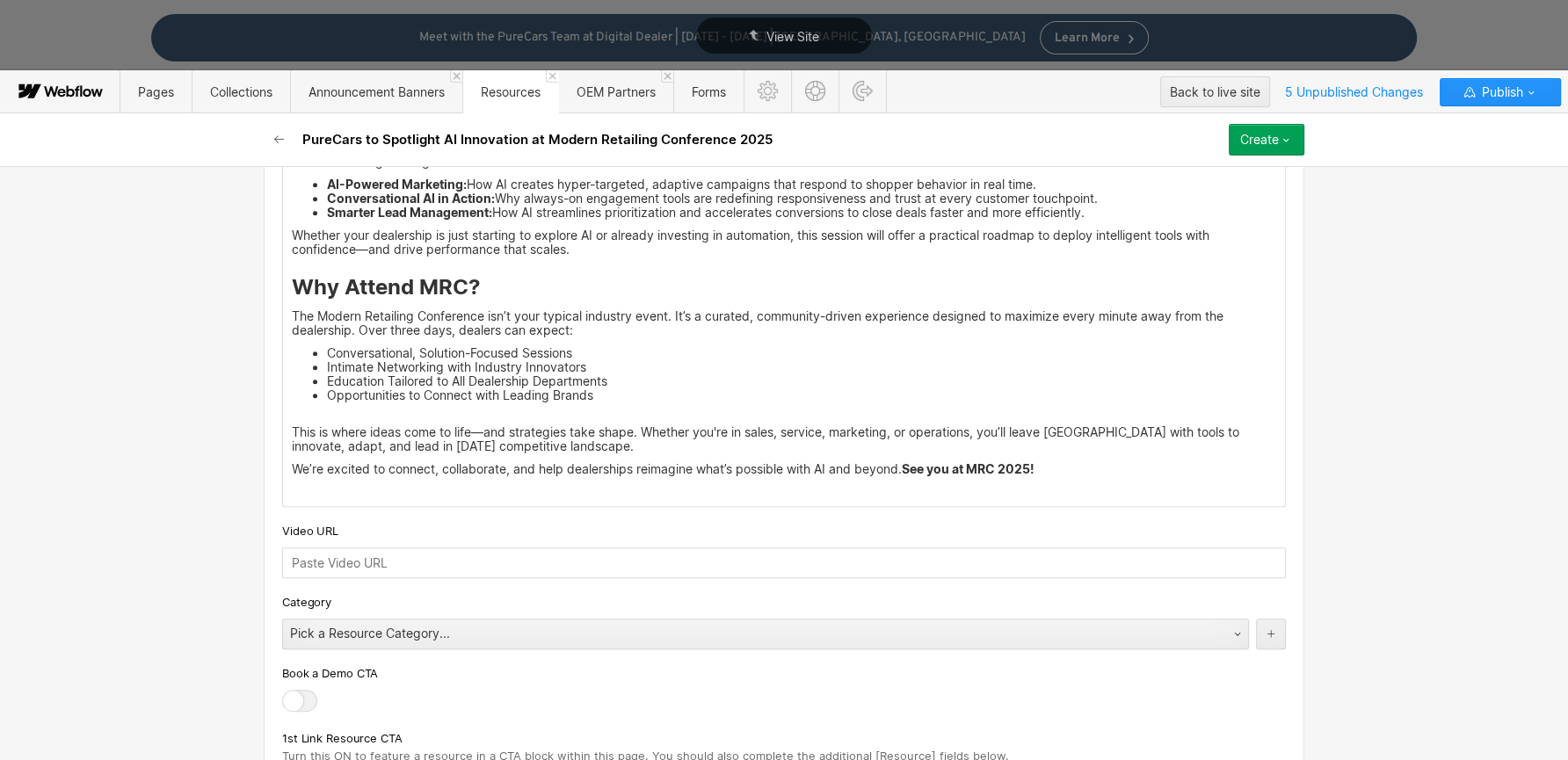
scroll to position [1191, 0]
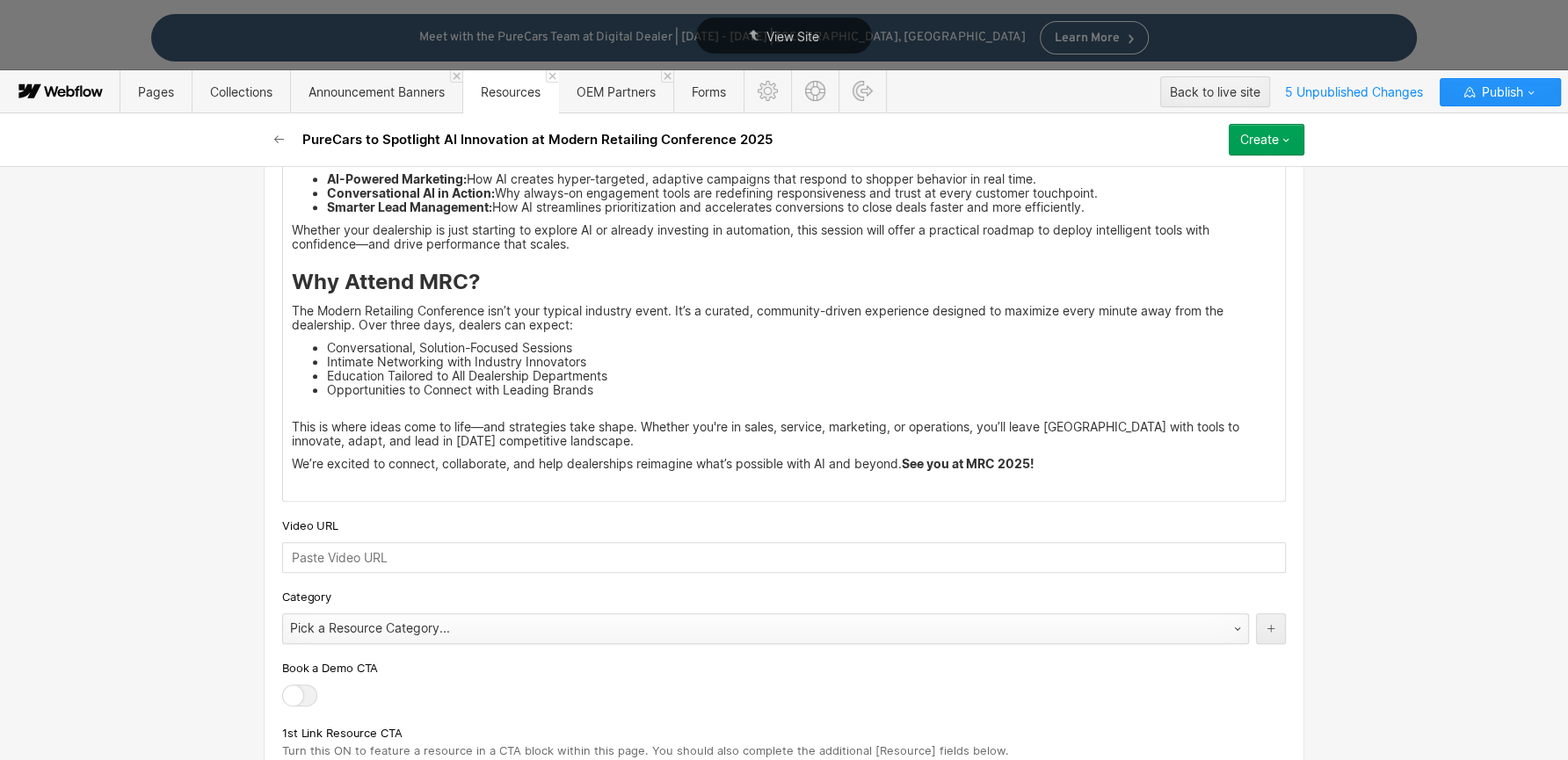
click at [627, 622] on div "Pick a Resource Category..." at bounding box center [765, 629] width 967 height 31
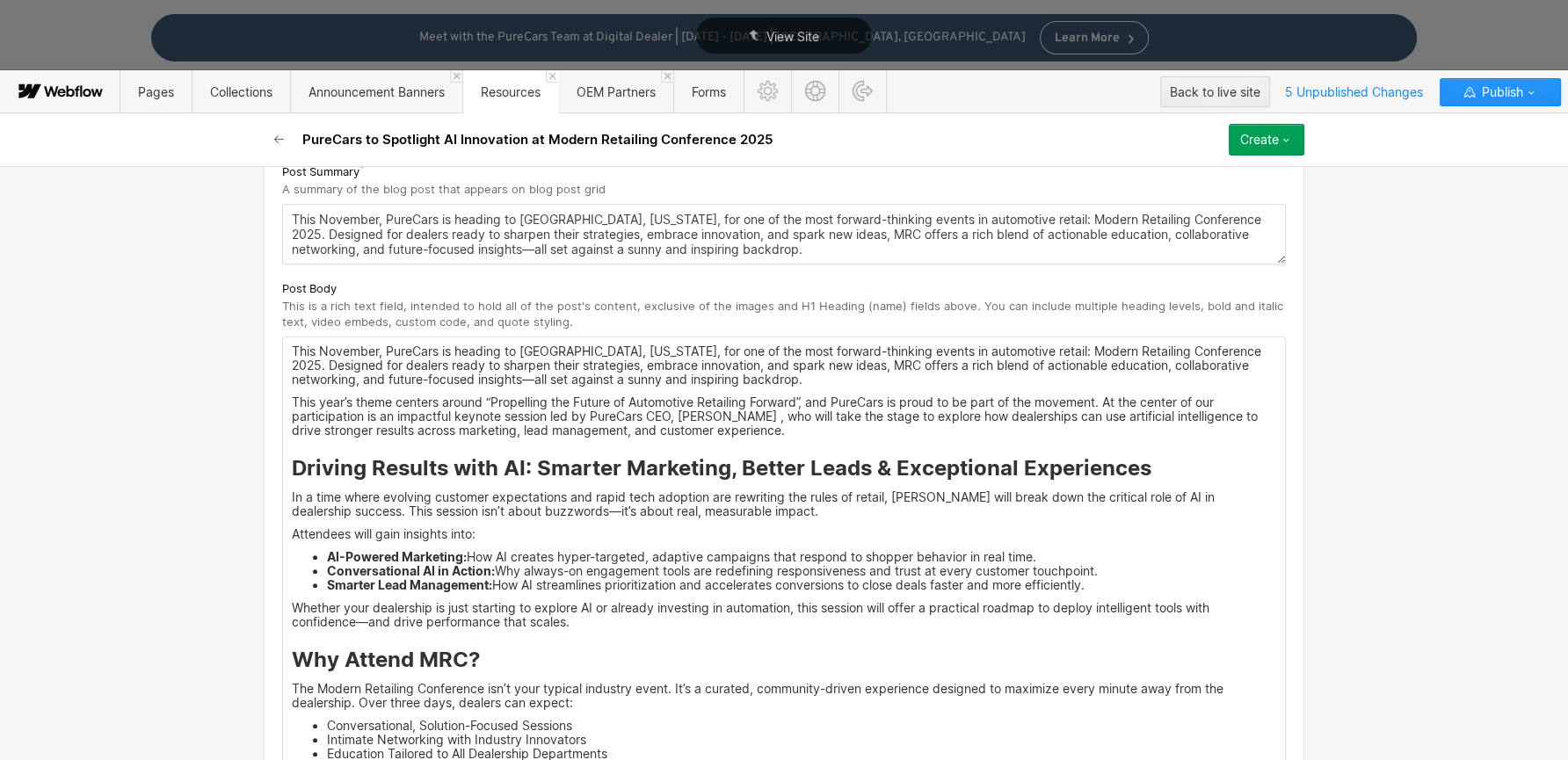
scroll to position [1275, 0]
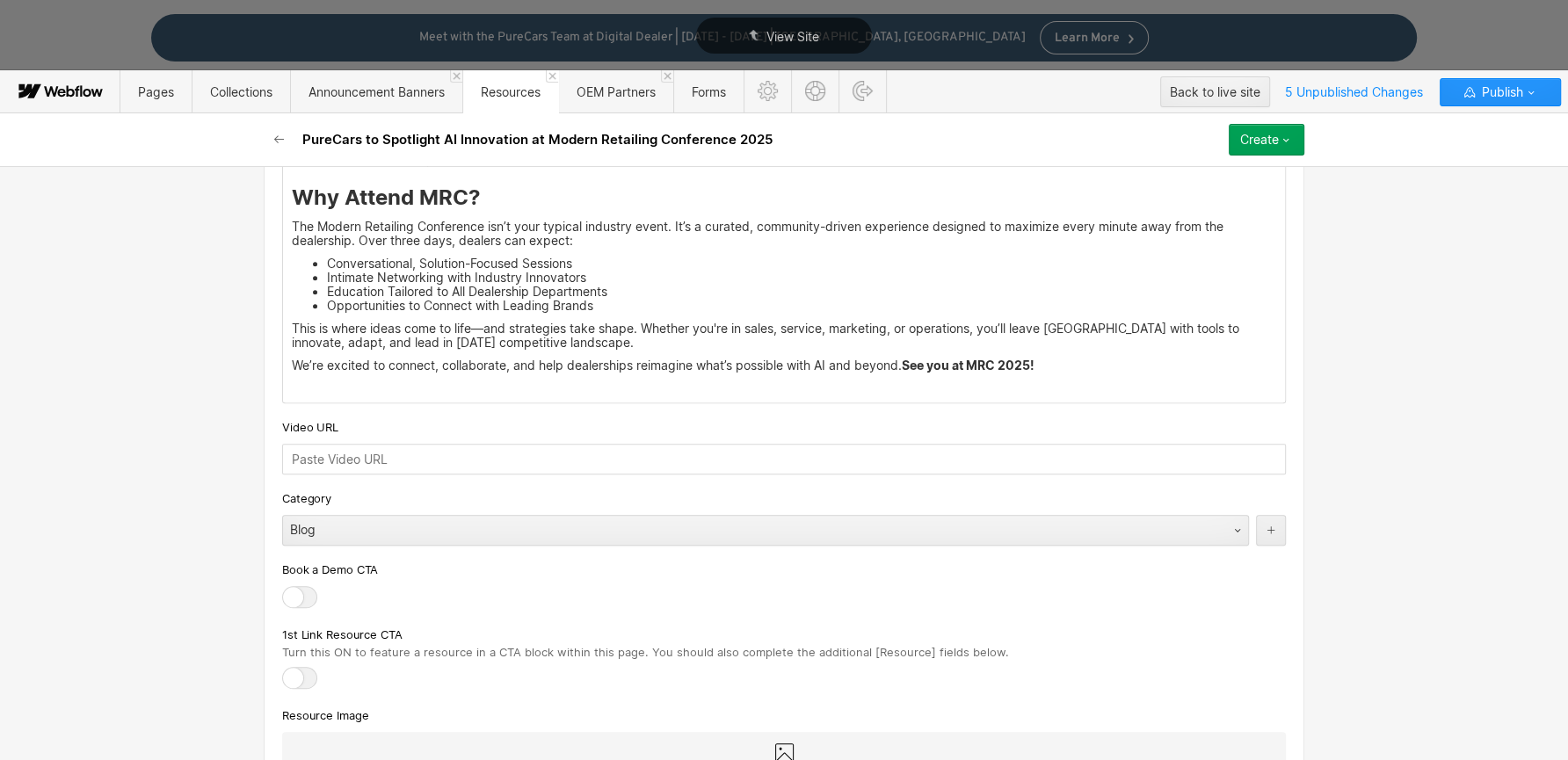
click at [307, 586] on div at bounding box center [300, 597] width 35 height 22
click at [0, 0] on input "checkbox" at bounding box center [0, 0] width 0 height 0
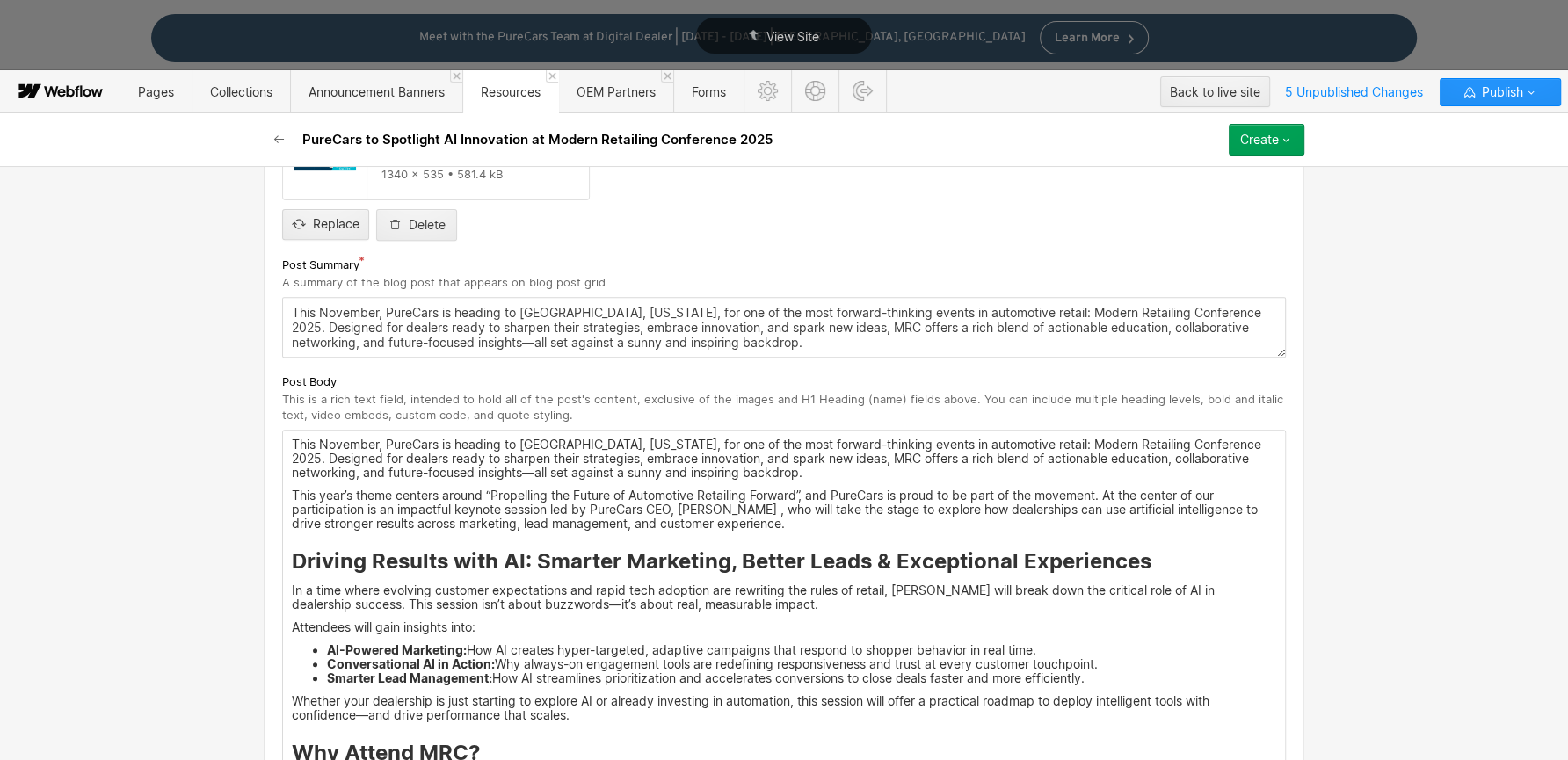
scroll to position [557, 0]
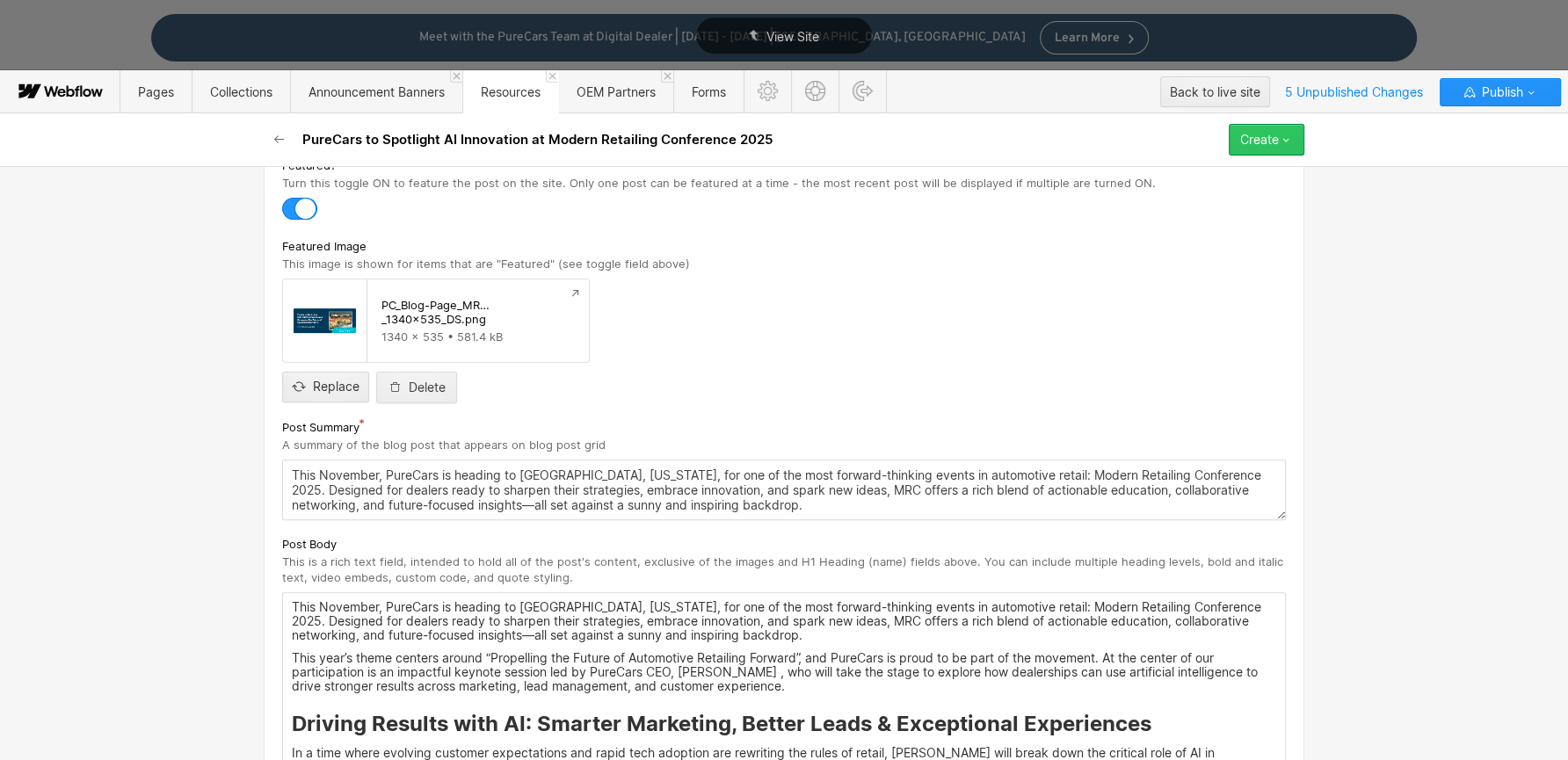
click at [1290, 145] on icon "button" at bounding box center [1286, 139] width 14 height 14
click at [1244, 179] on div "Save draft" at bounding box center [1216, 175] width 174 height 24
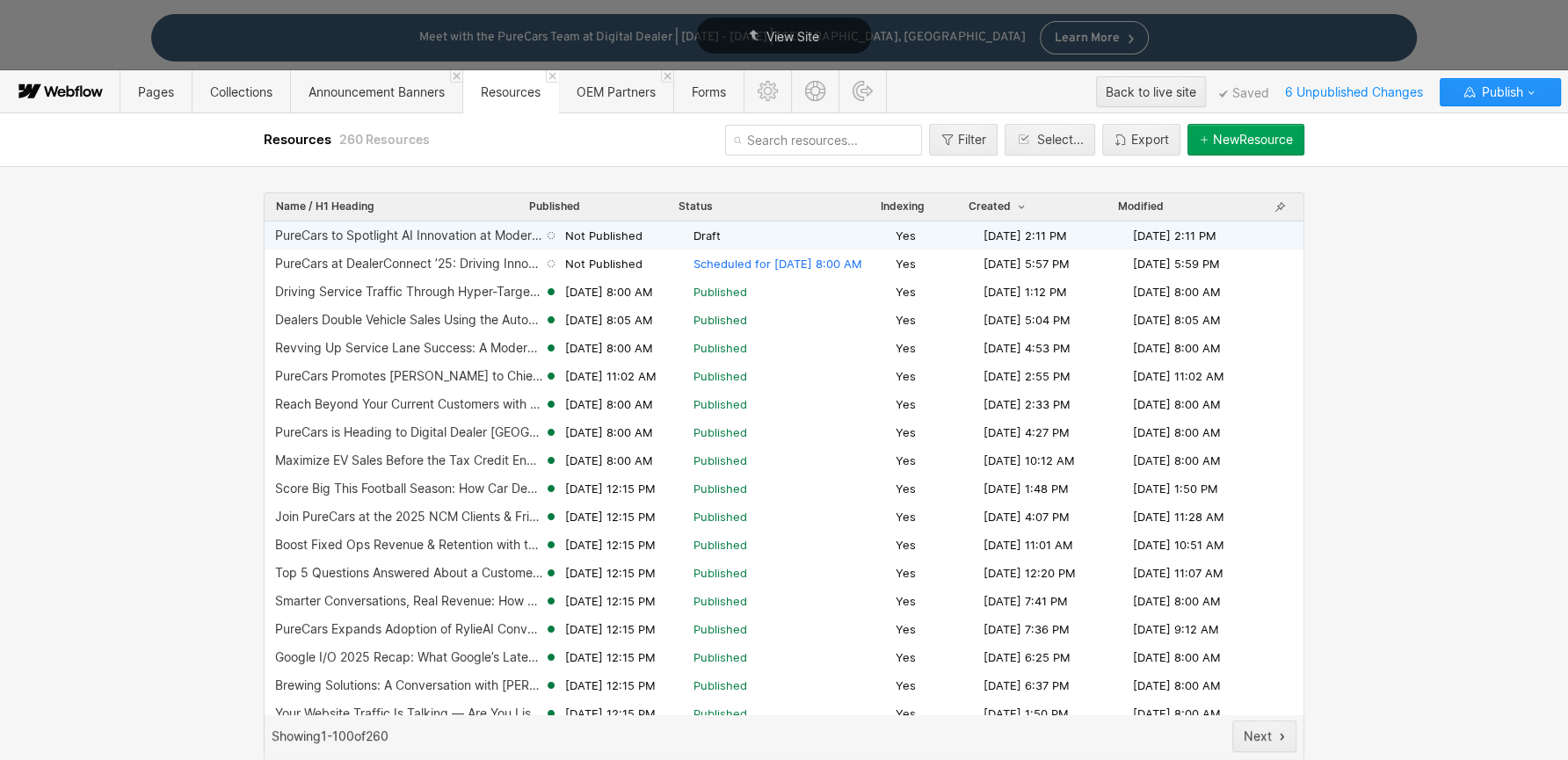
click at [763, 230] on span "Draft" at bounding box center [790, 235] width 195 height 16
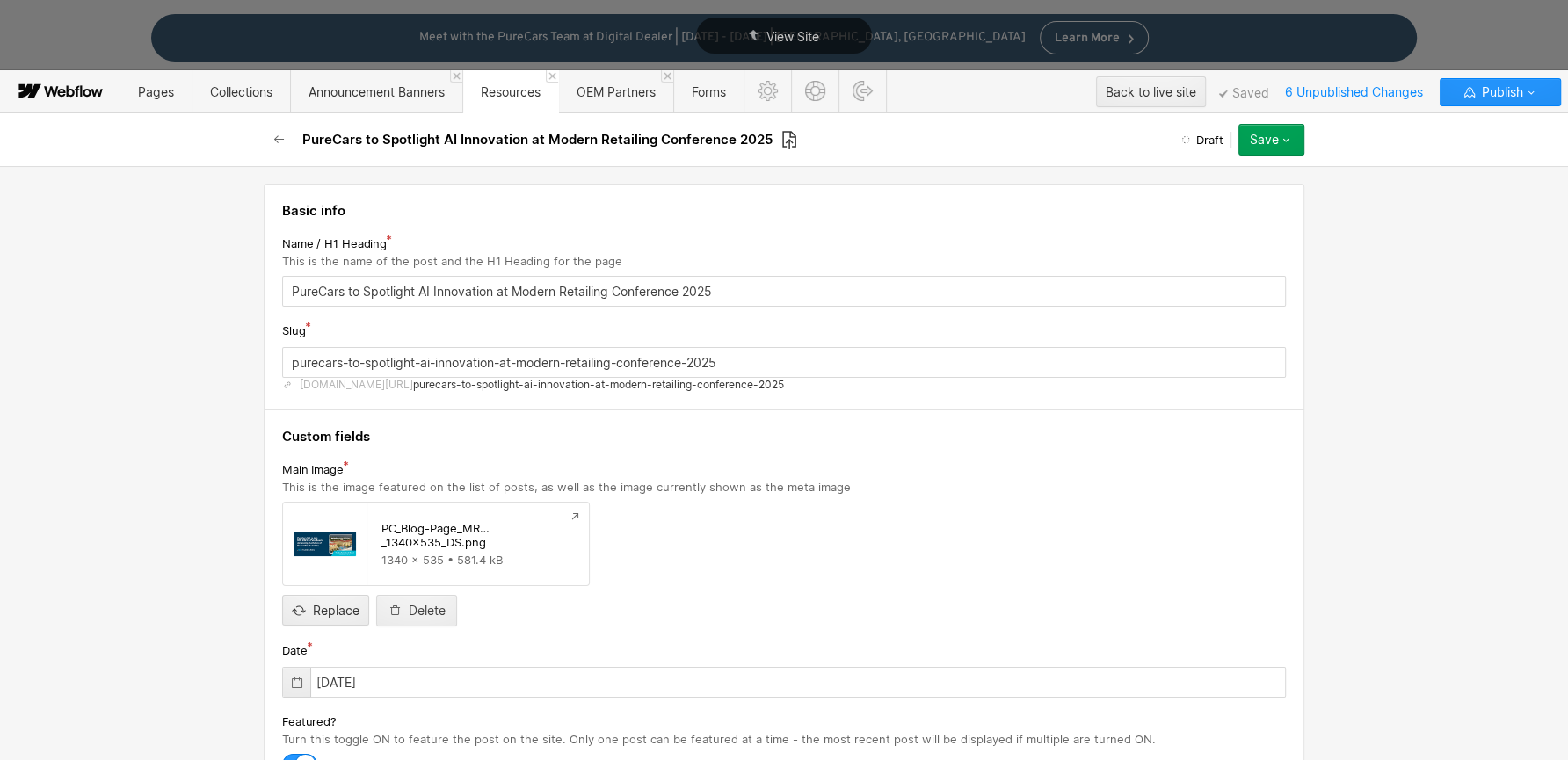
click at [784, 139] on icon at bounding box center [788, 139] width 14 height 18
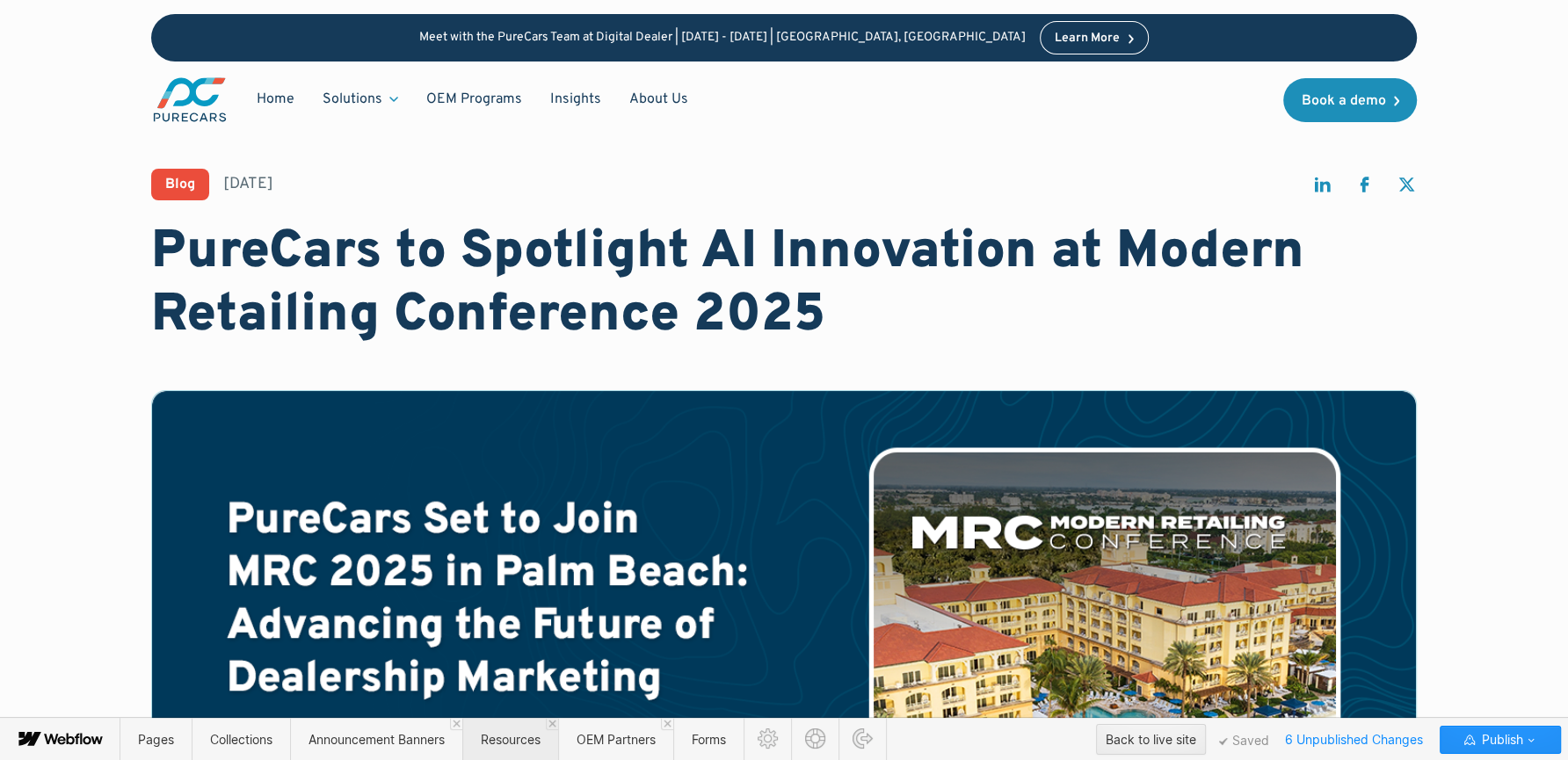
click at [504, 740] on span "Resources" at bounding box center [511, 740] width 60 height 15
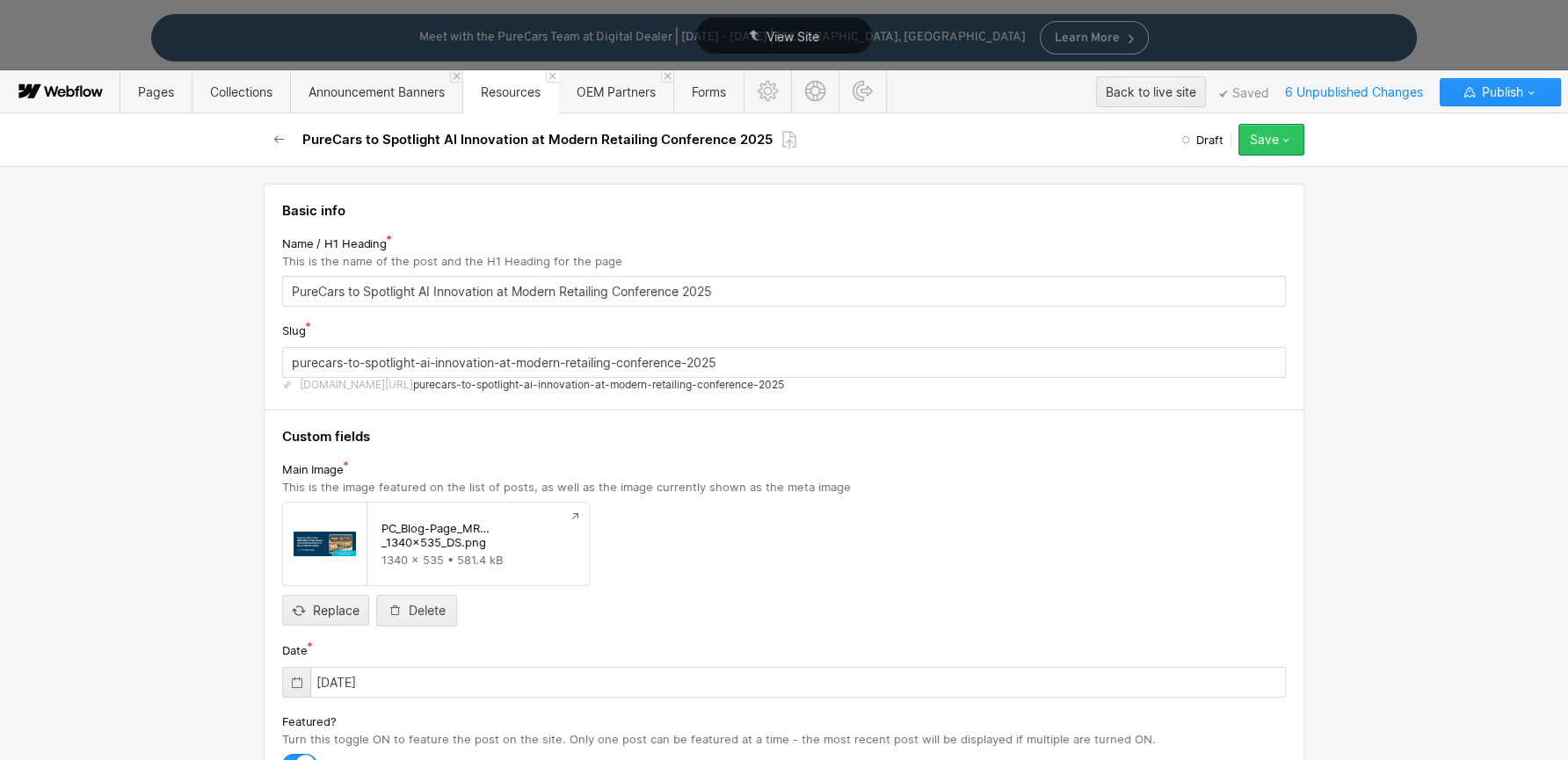
click at [1293, 138] on button "Save" at bounding box center [1270, 139] width 66 height 32
click at [1240, 249] on div "Schedule" at bounding box center [1216, 246] width 174 height 24
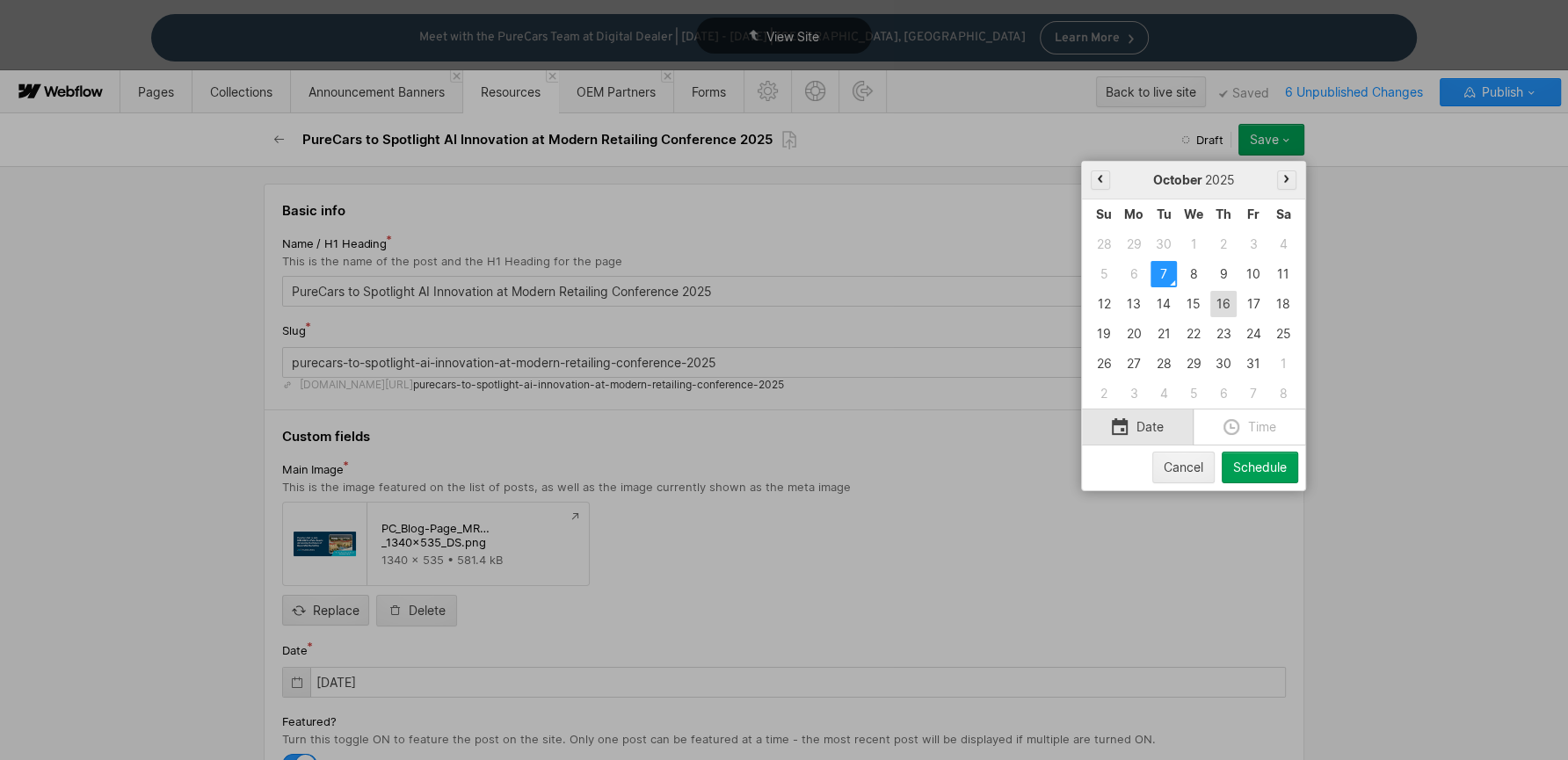
click at [1227, 306] on div "16" at bounding box center [1223, 305] width 27 height 27
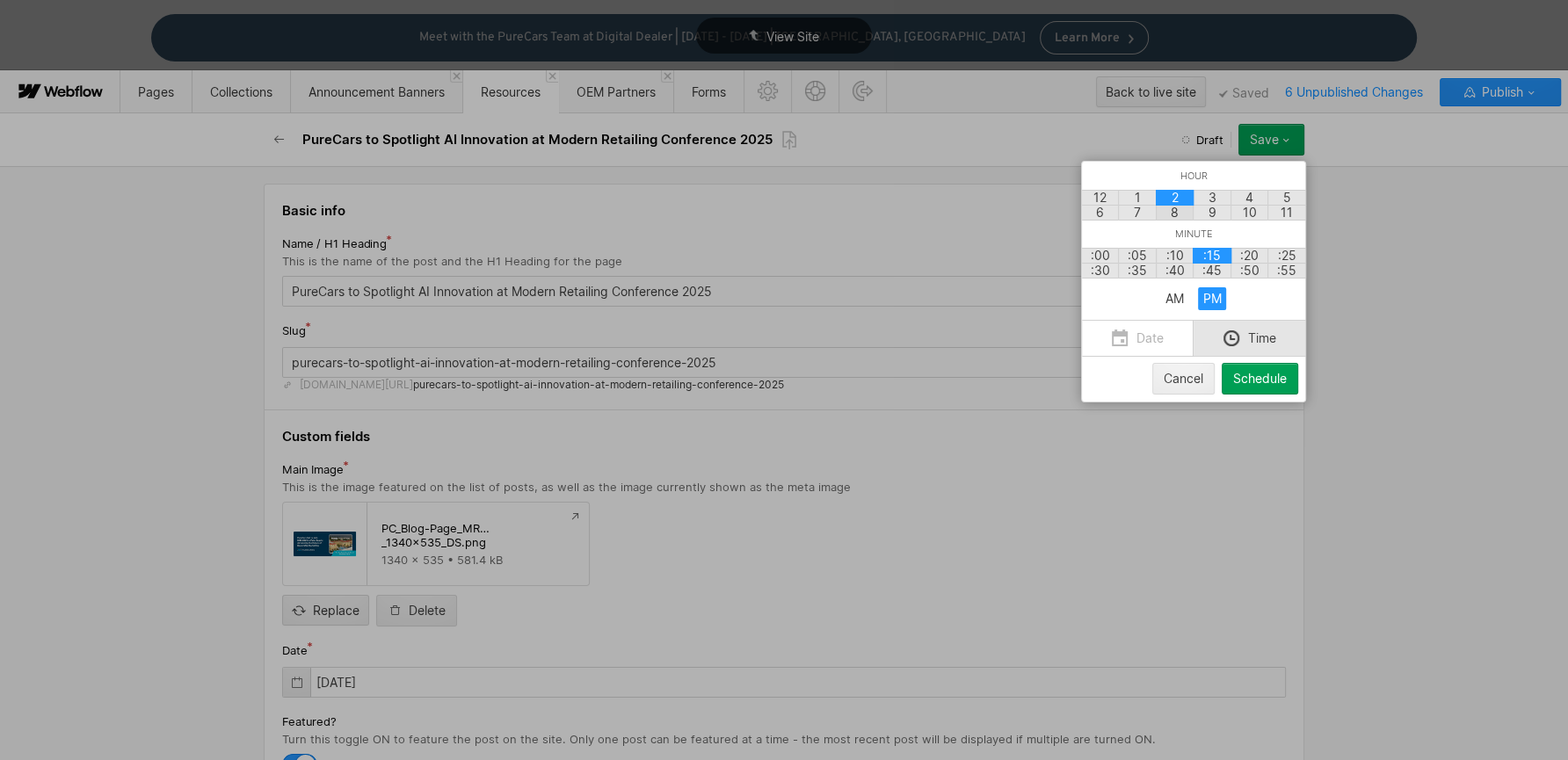
click at [1180, 211] on div "8" at bounding box center [1175, 213] width 39 height 16
click at [1098, 252] on div ":00" at bounding box center [1100, 256] width 39 height 16
click at [1177, 297] on div "AM" at bounding box center [1174, 299] width 28 height 23
click at [1258, 384] on button "Schedule" at bounding box center [1260, 378] width 76 height 32
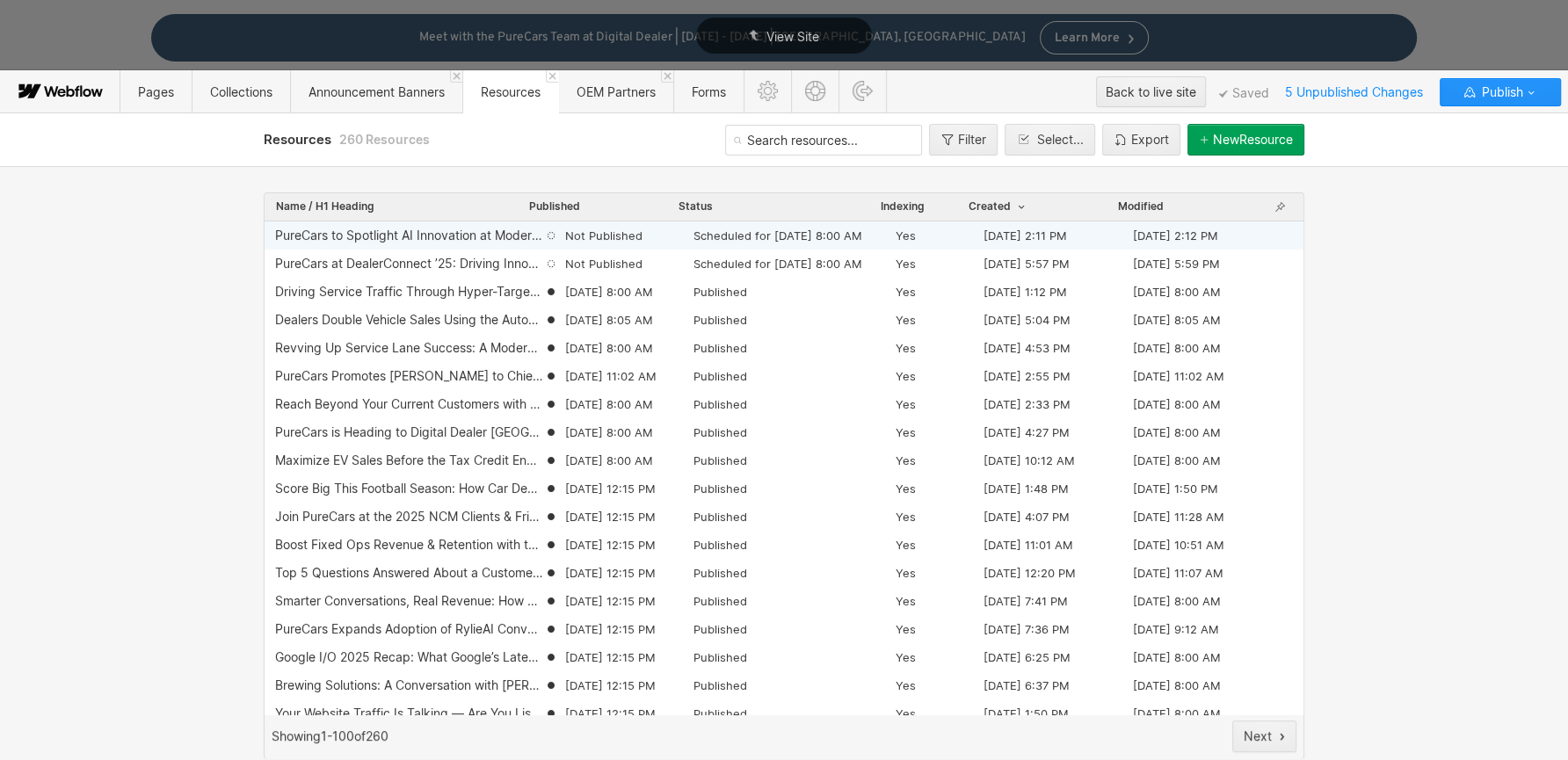
click at [746, 232] on span "Scheduled for [DATE] 8:00 AM" at bounding box center [777, 235] width 169 height 16
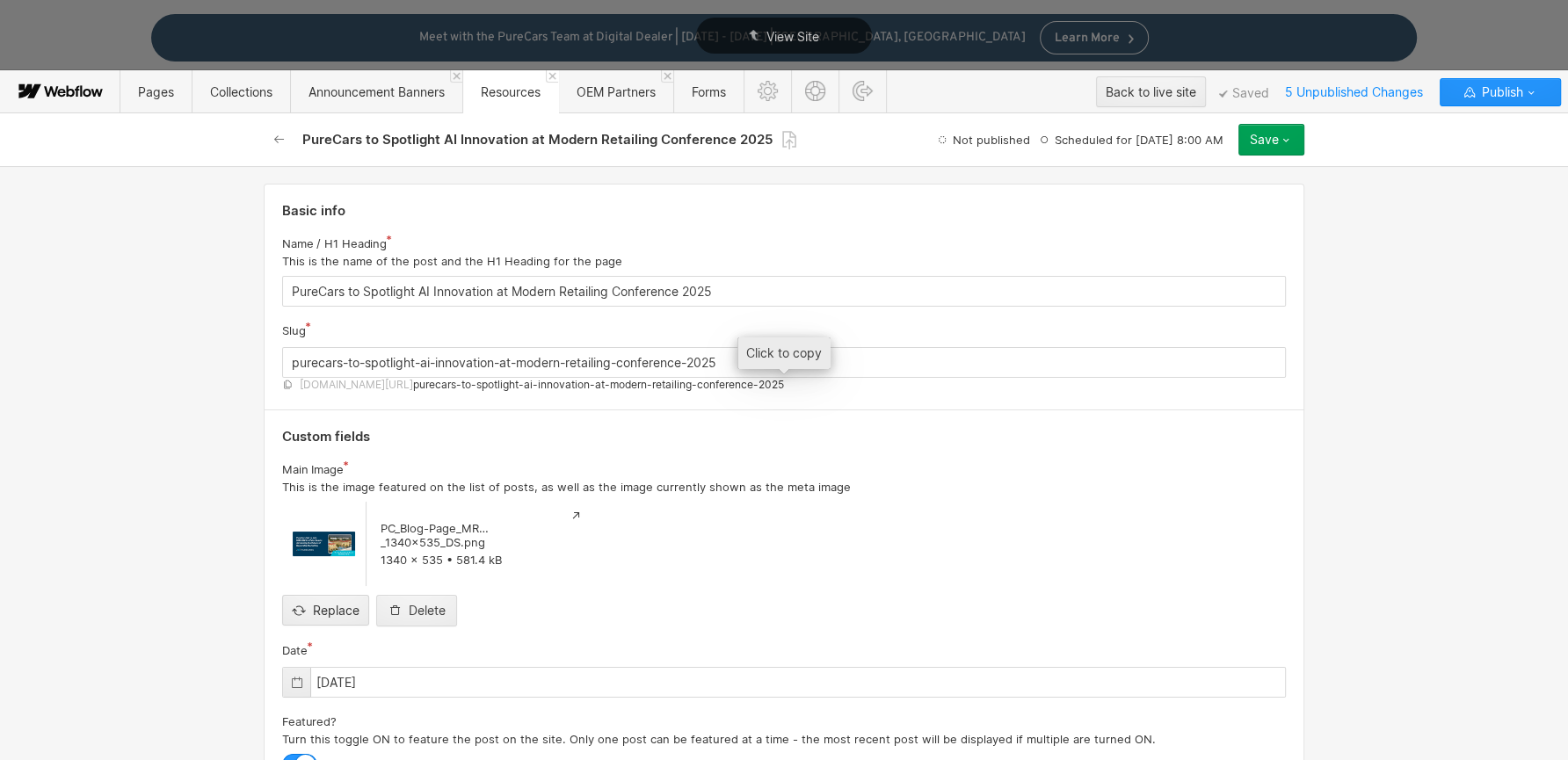
click at [738, 382] on span "purecars-to-spotlight-ai-innovation-at-modern-retailing-conference-2025" at bounding box center [598, 385] width 371 height 14
